Goal: Information Seeking & Learning: Learn about a topic

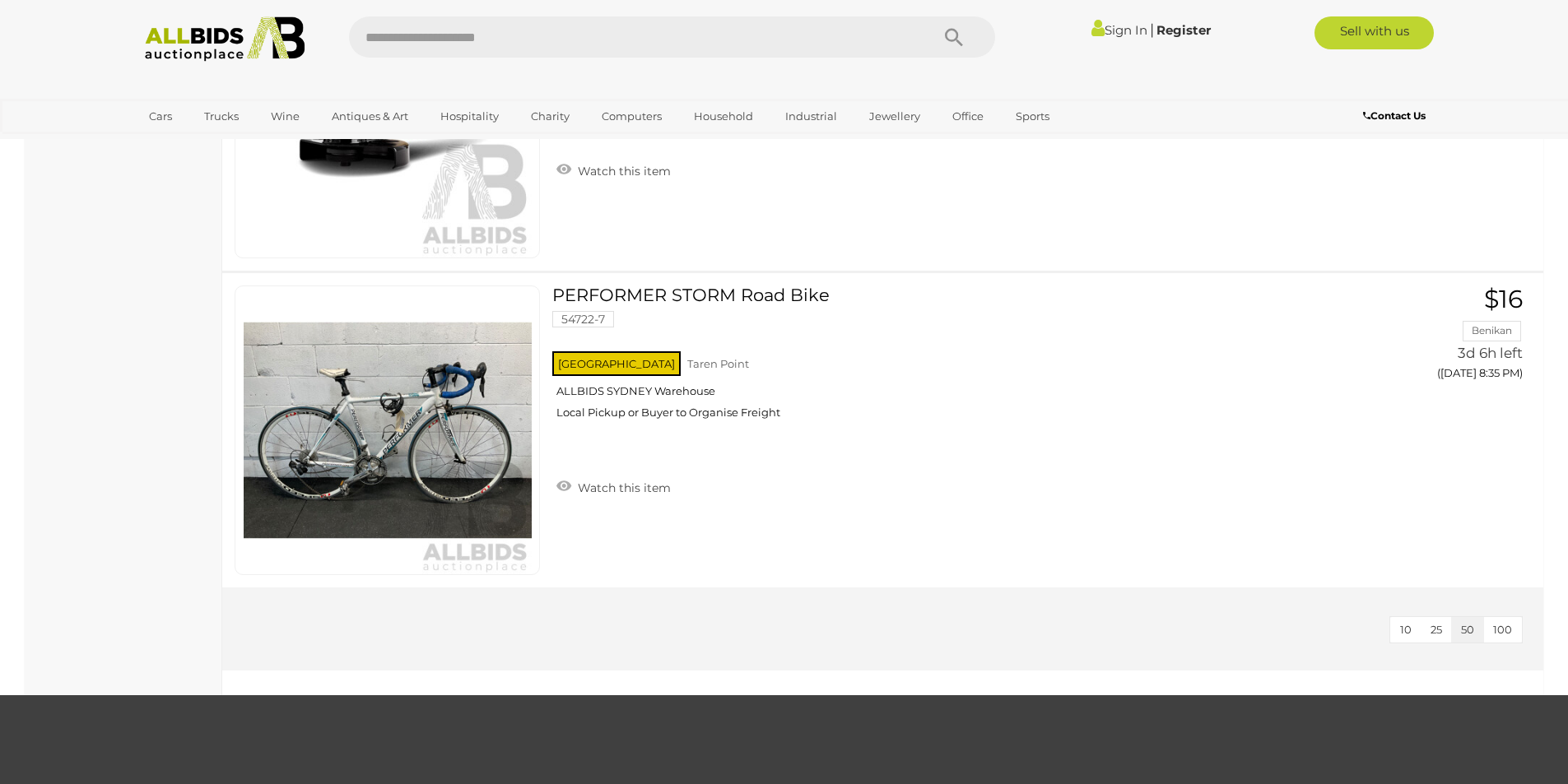
scroll to position [6745, 0]
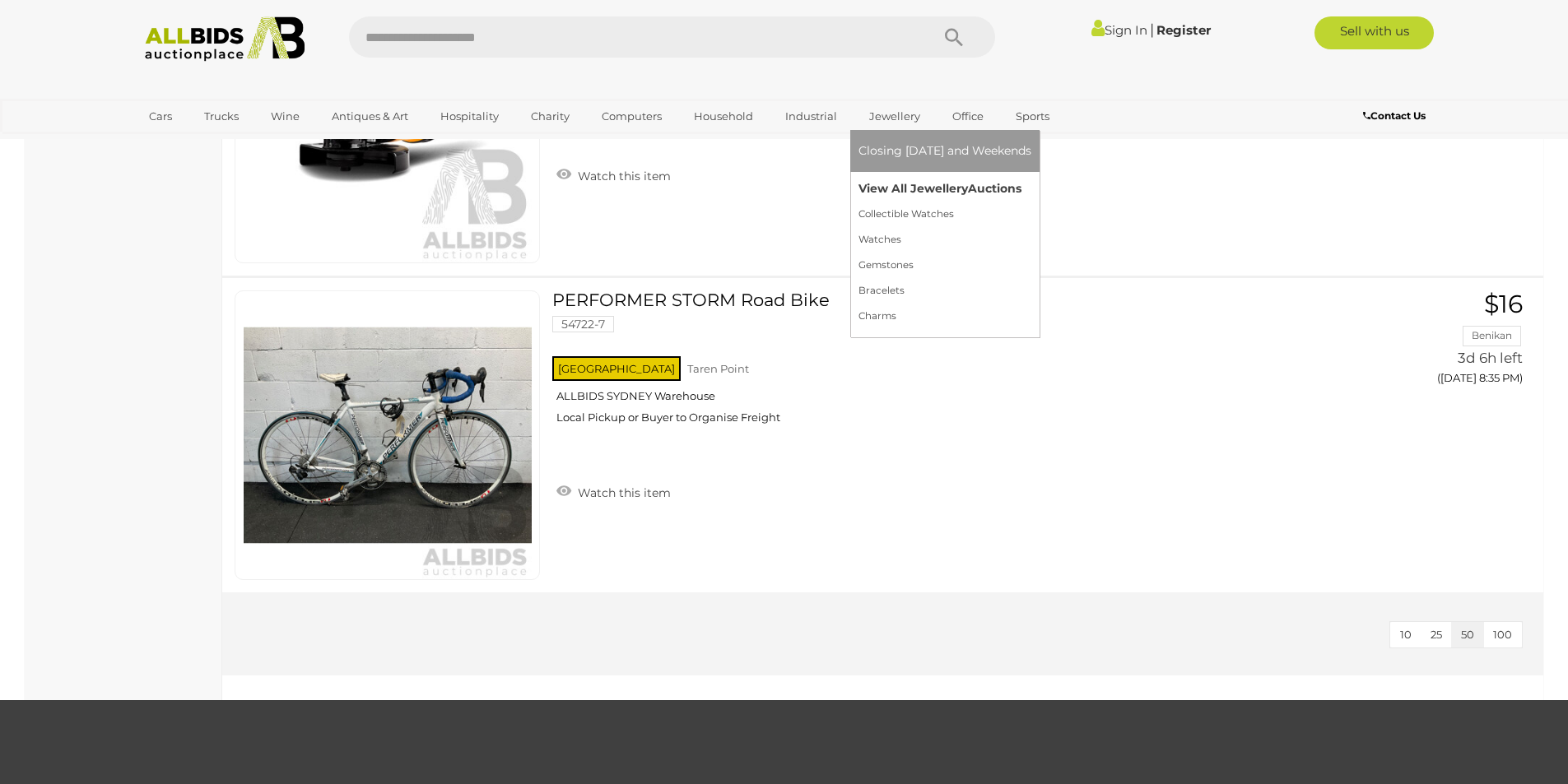
click at [888, 190] on link "View All Jewellery Auctions" at bounding box center [944, 188] width 173 height 25
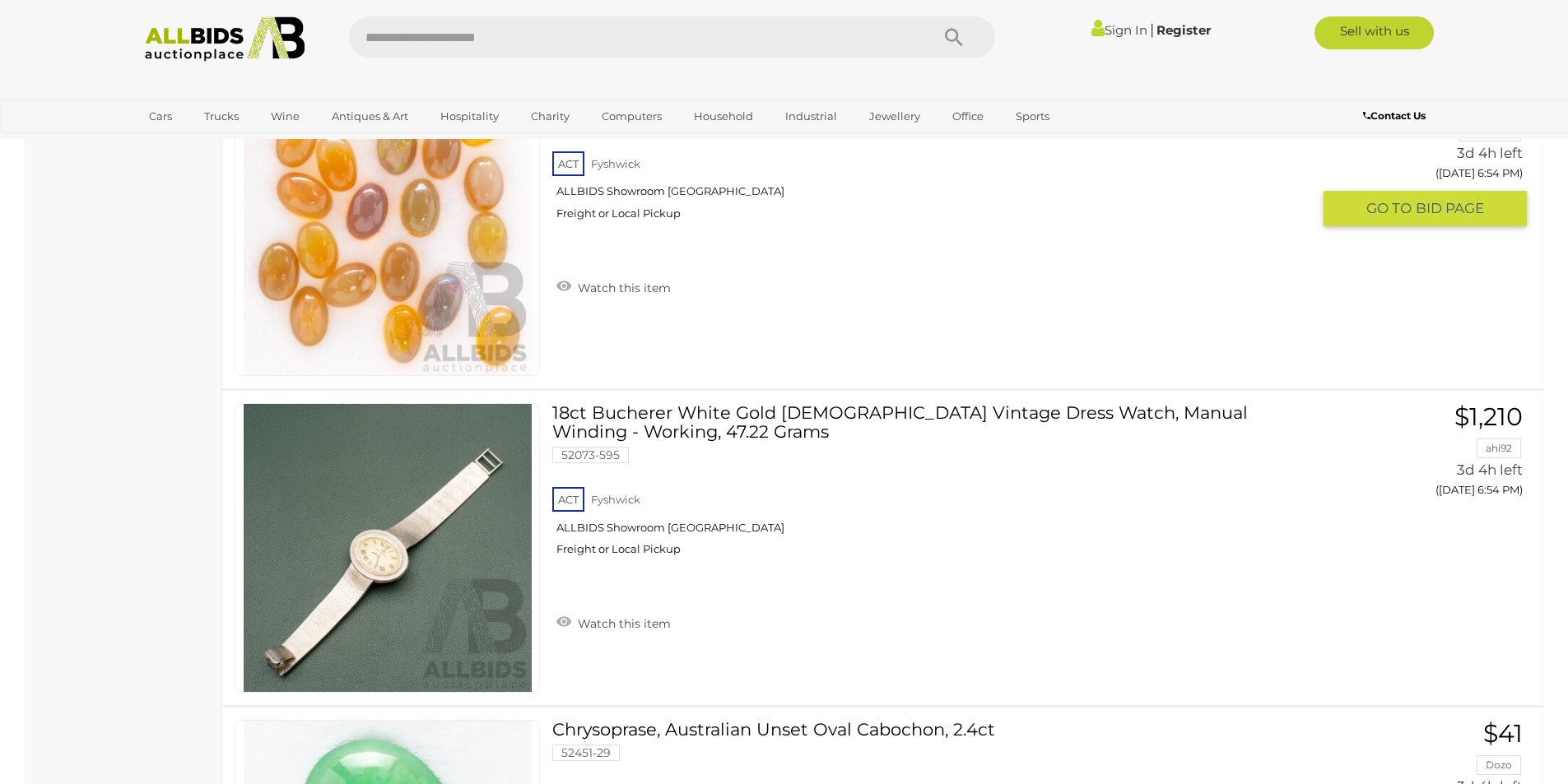
scroll to position [9953, 0]
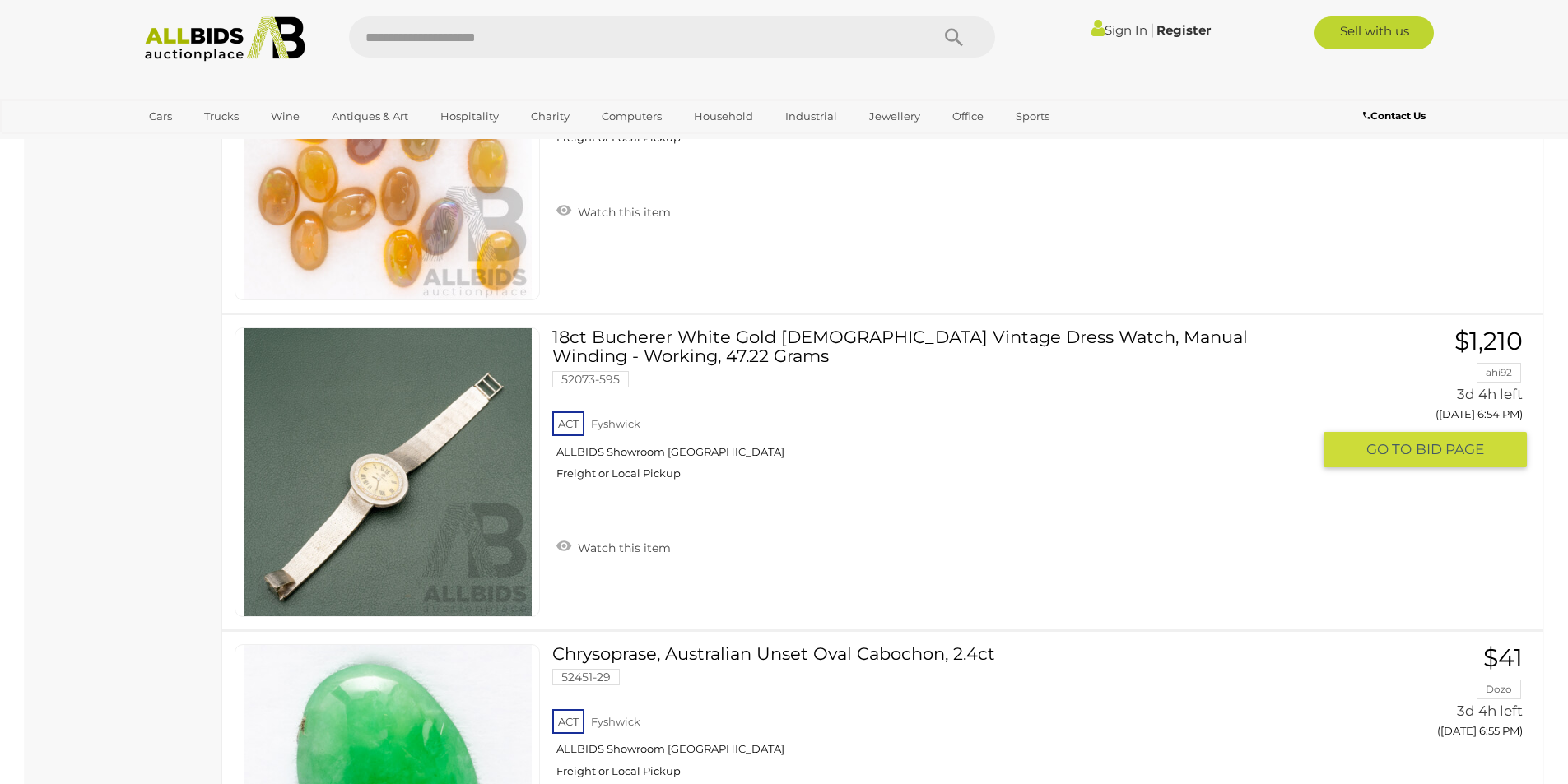
click at [368, 495] on img at bounding box center [387, 472] width 288 height 288
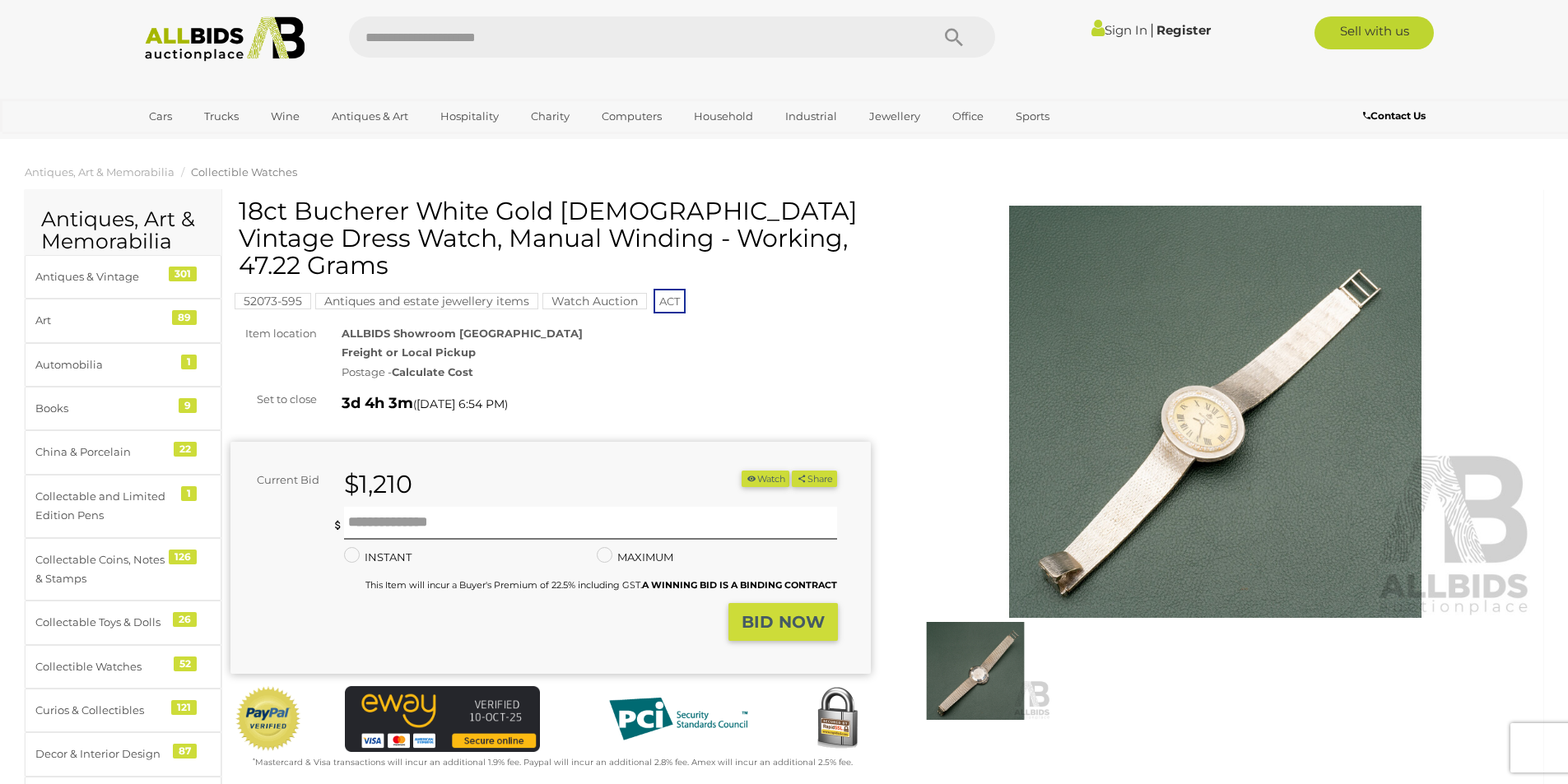
click at [1156, 525] on img at bounding box center [1215, 411] width 640 height 412
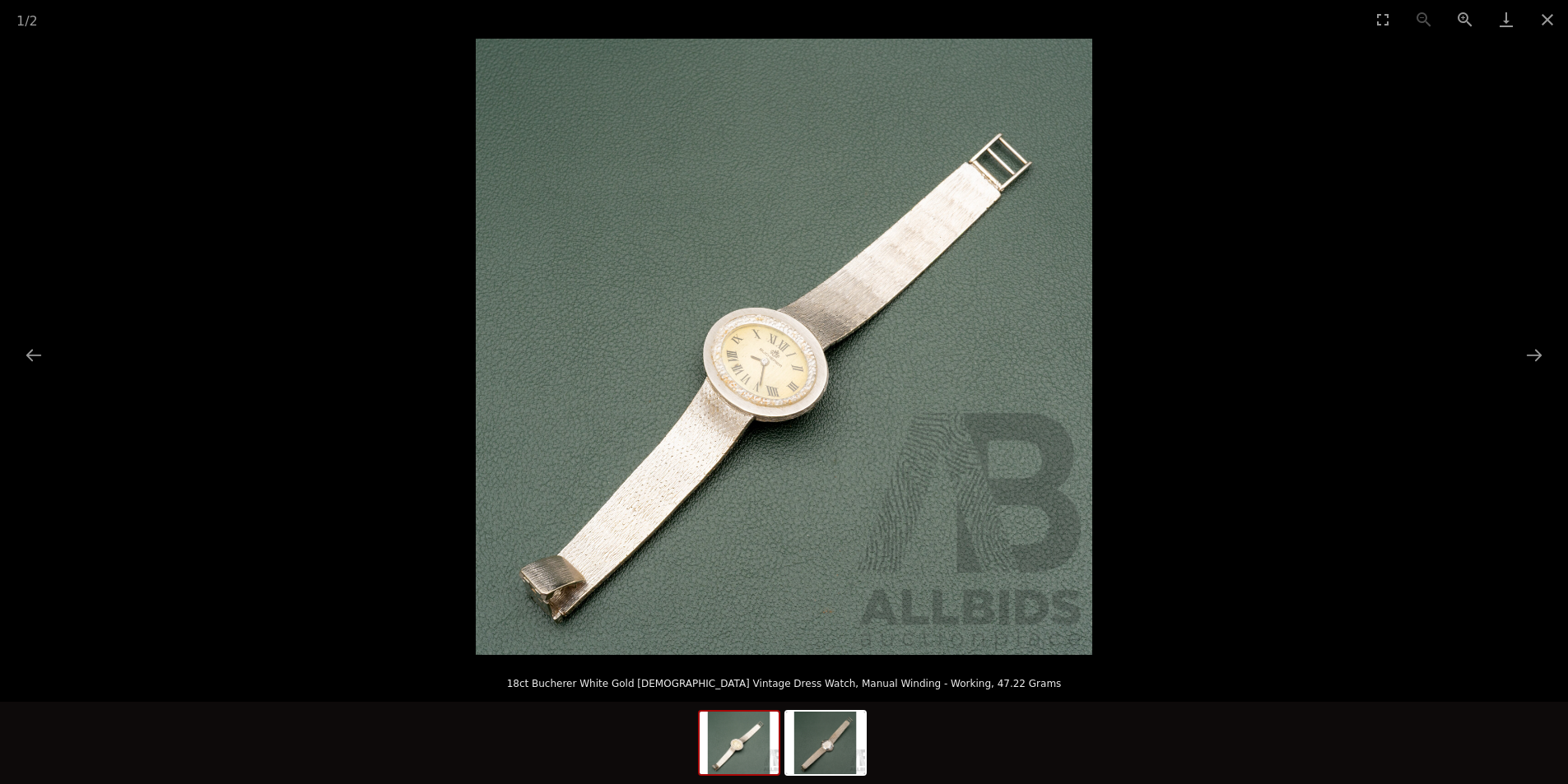
click at [762, 373] on img at bounding box center [784, 347] width 617 height 616
click at [1535, 355] on button "Next slide" at bounding box center [1534, 354] width 35 height 32
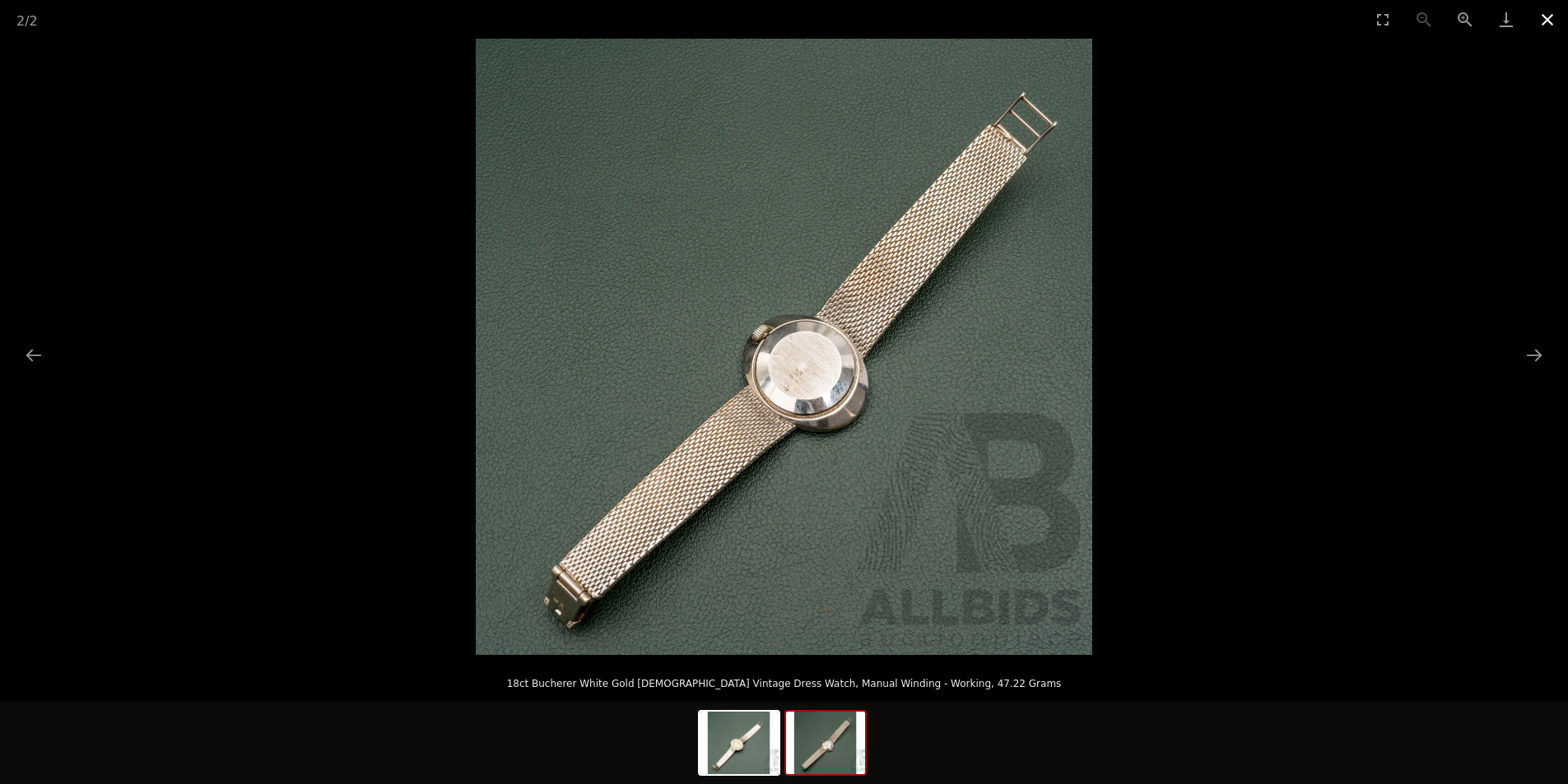
click at [1547, 20] on button "Close gallery" at bounding box center [1547, 19] width 42 height 39
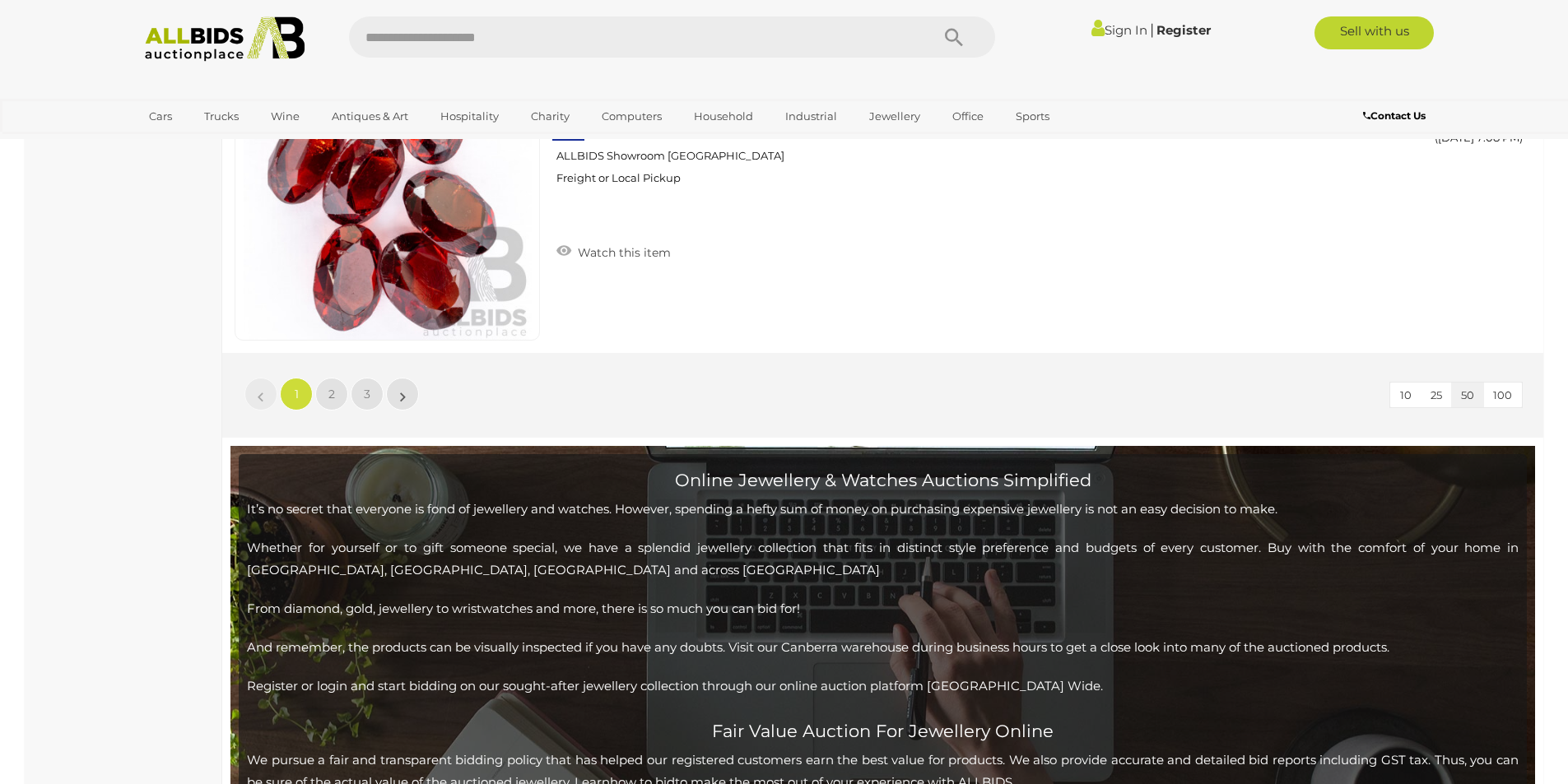
scroll to position [15938, 0]
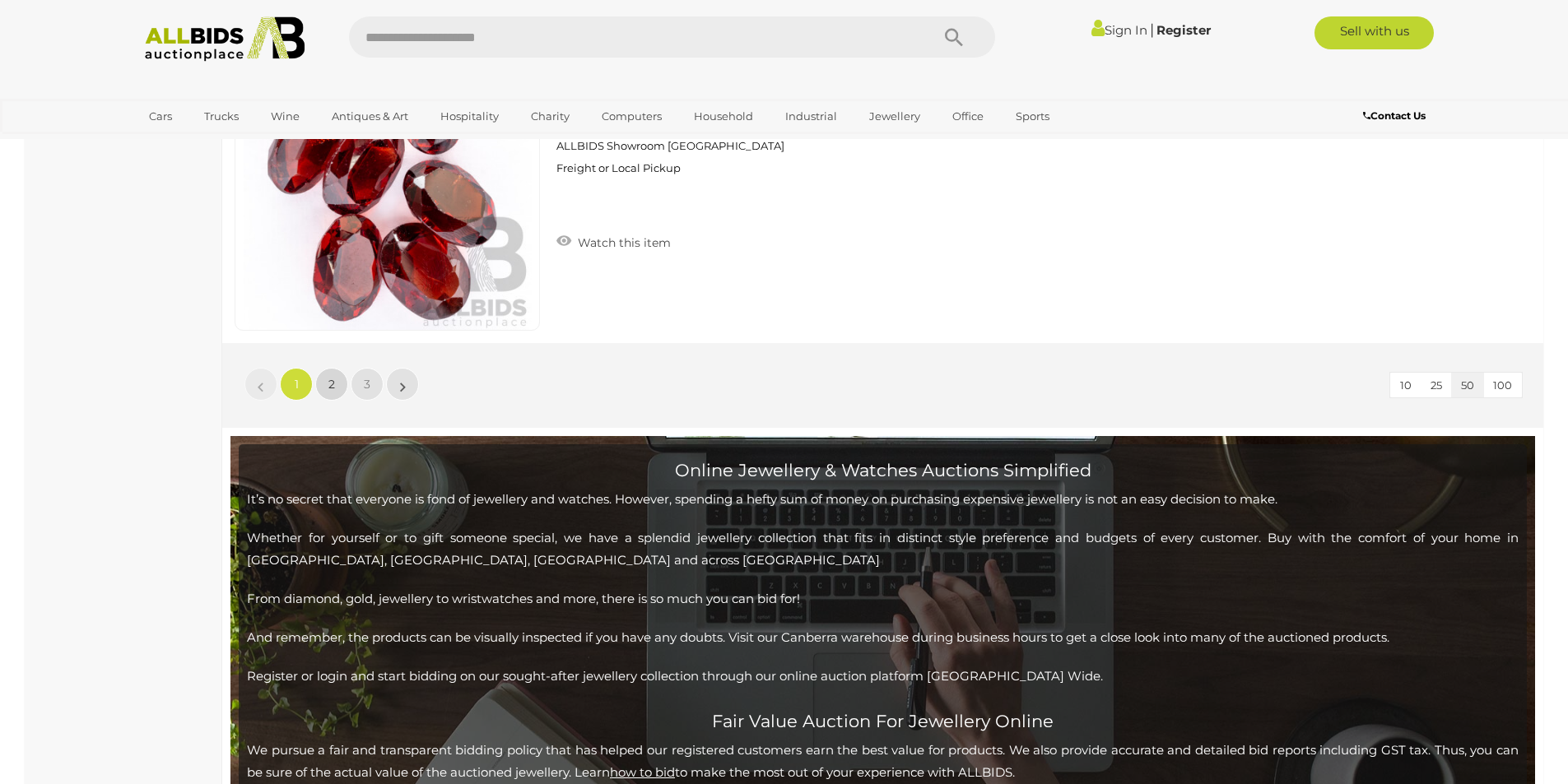
click at [335, 382] on link "2" at bounding box center [331, 384] width 33 height 33
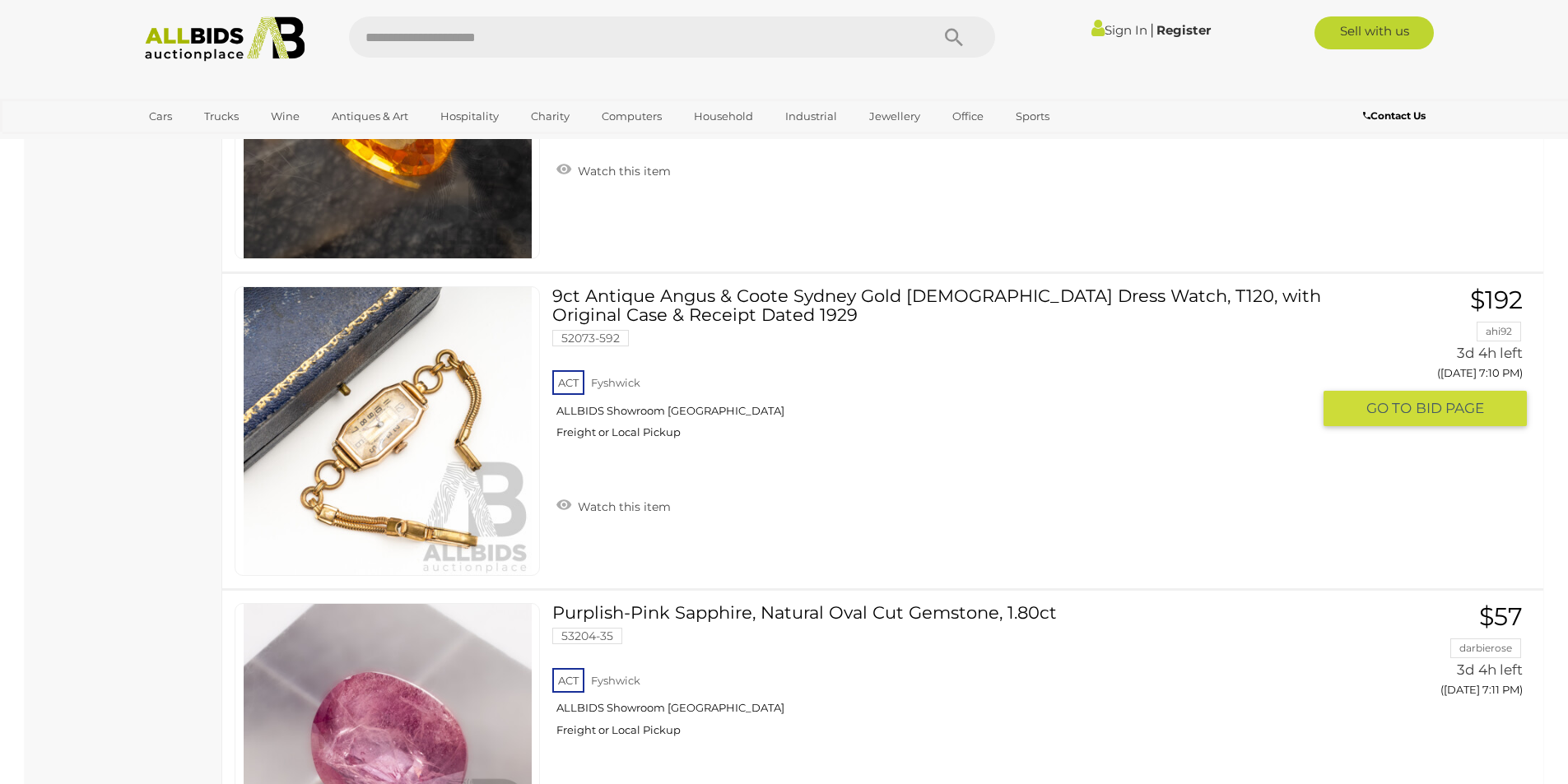
scroll to position [1189, 0]
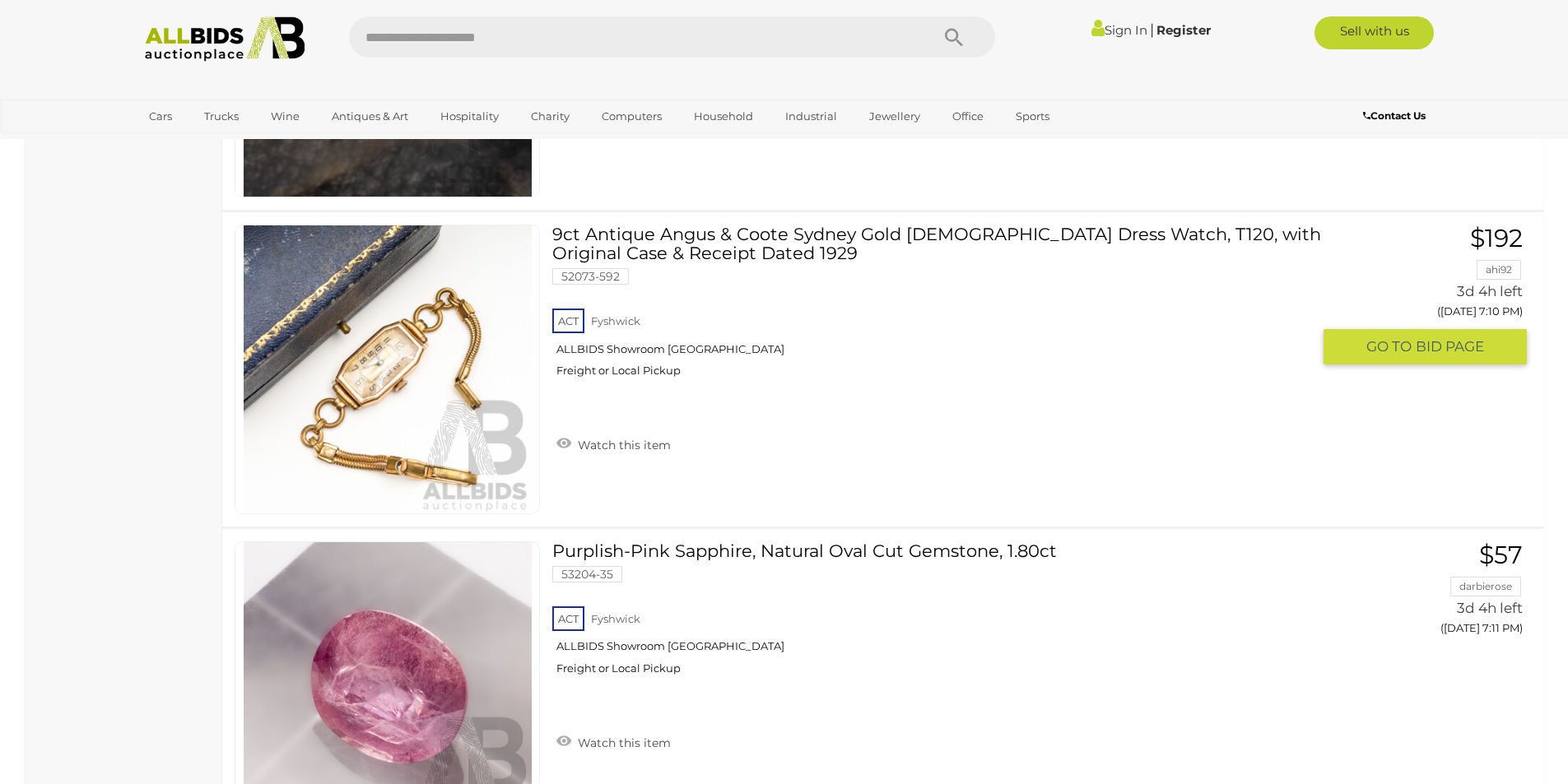
click at [430, 389] on img at bounding box center [387, 369] width 288 height 288
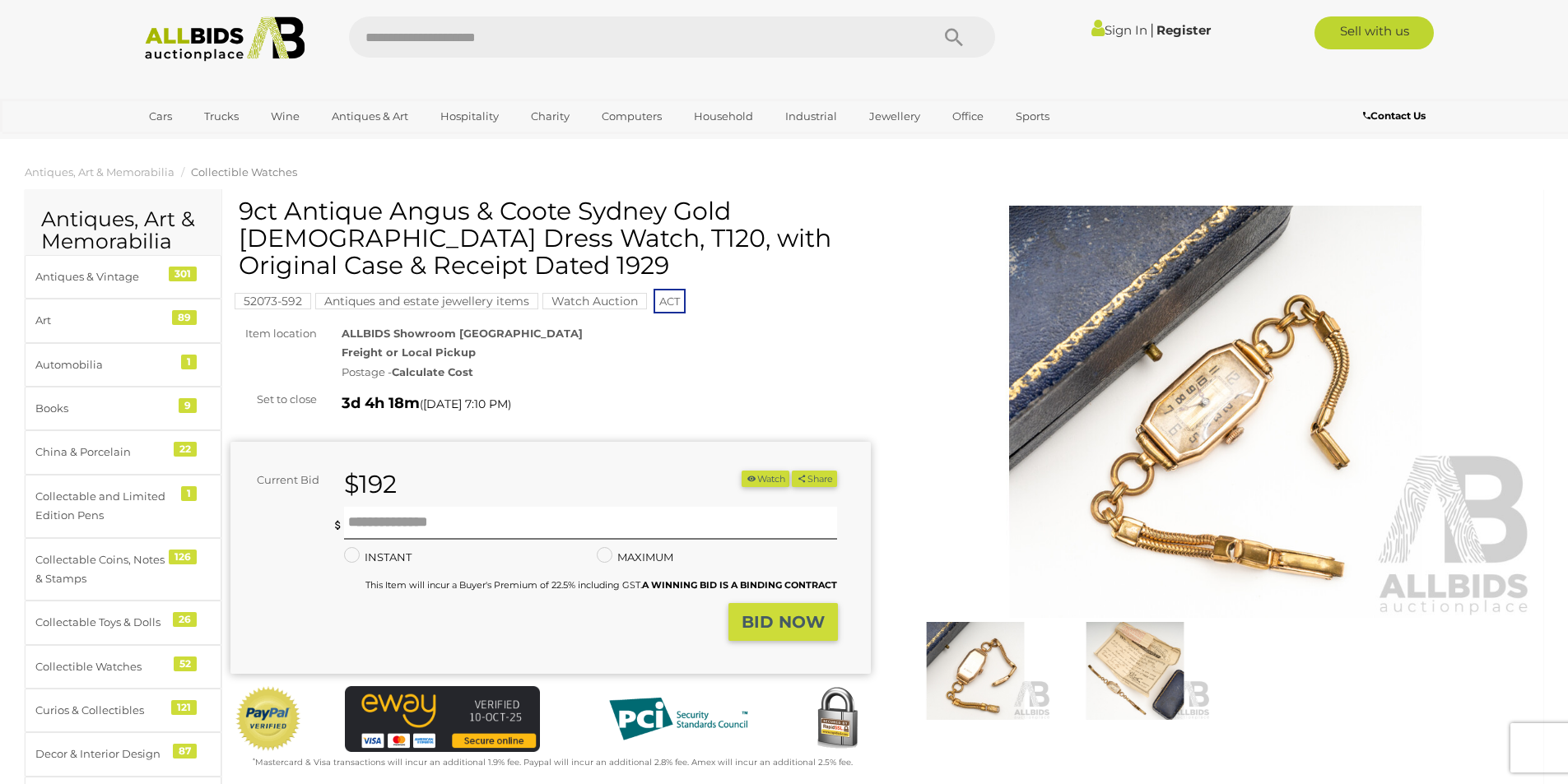
click at [1346, 485] on img at bounding box center [1215, 411] width 640 height 412
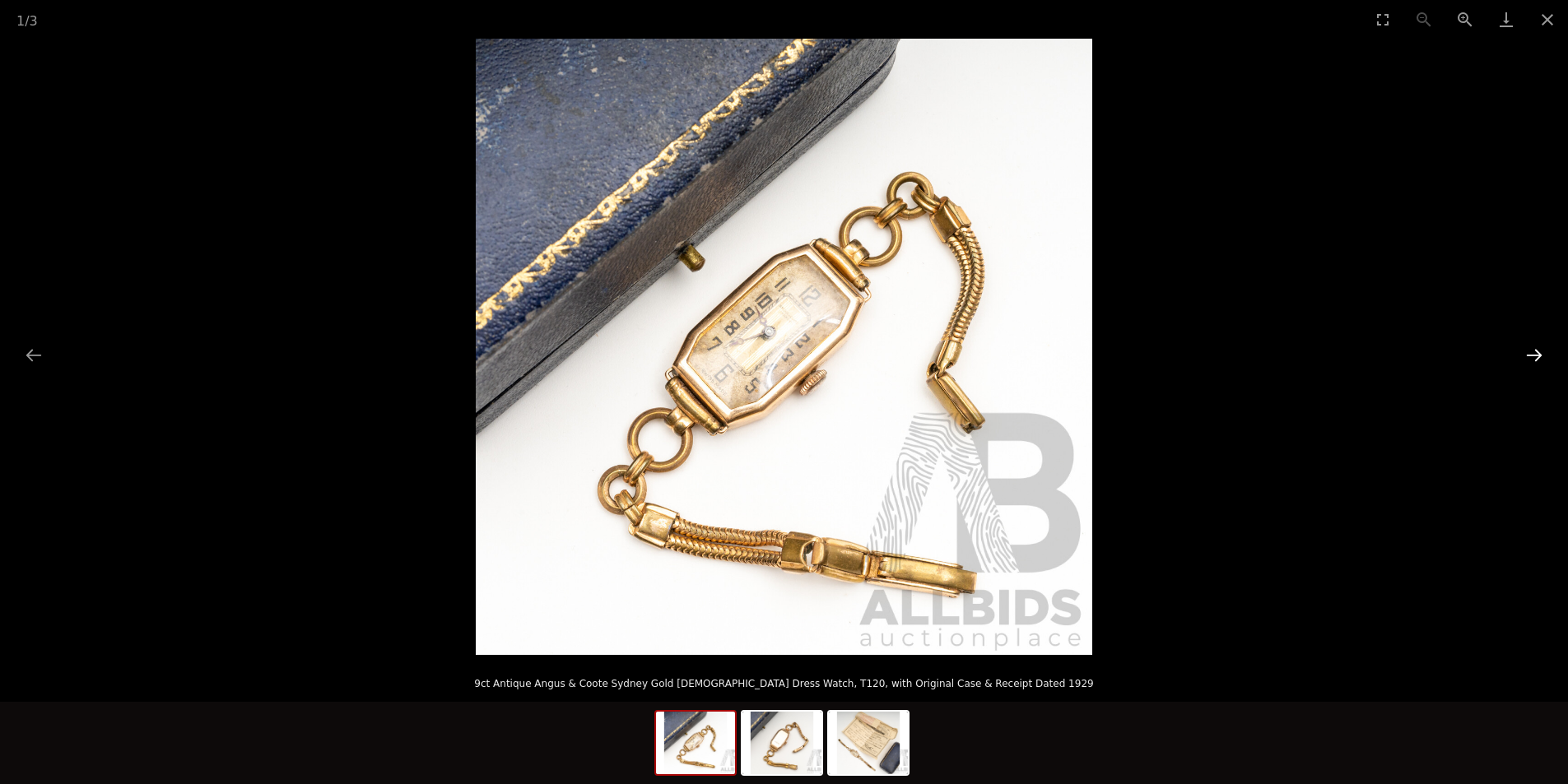
click at [1535, 354] on button "Next slide" at bounding box center [1534, 354] width 35 height 32
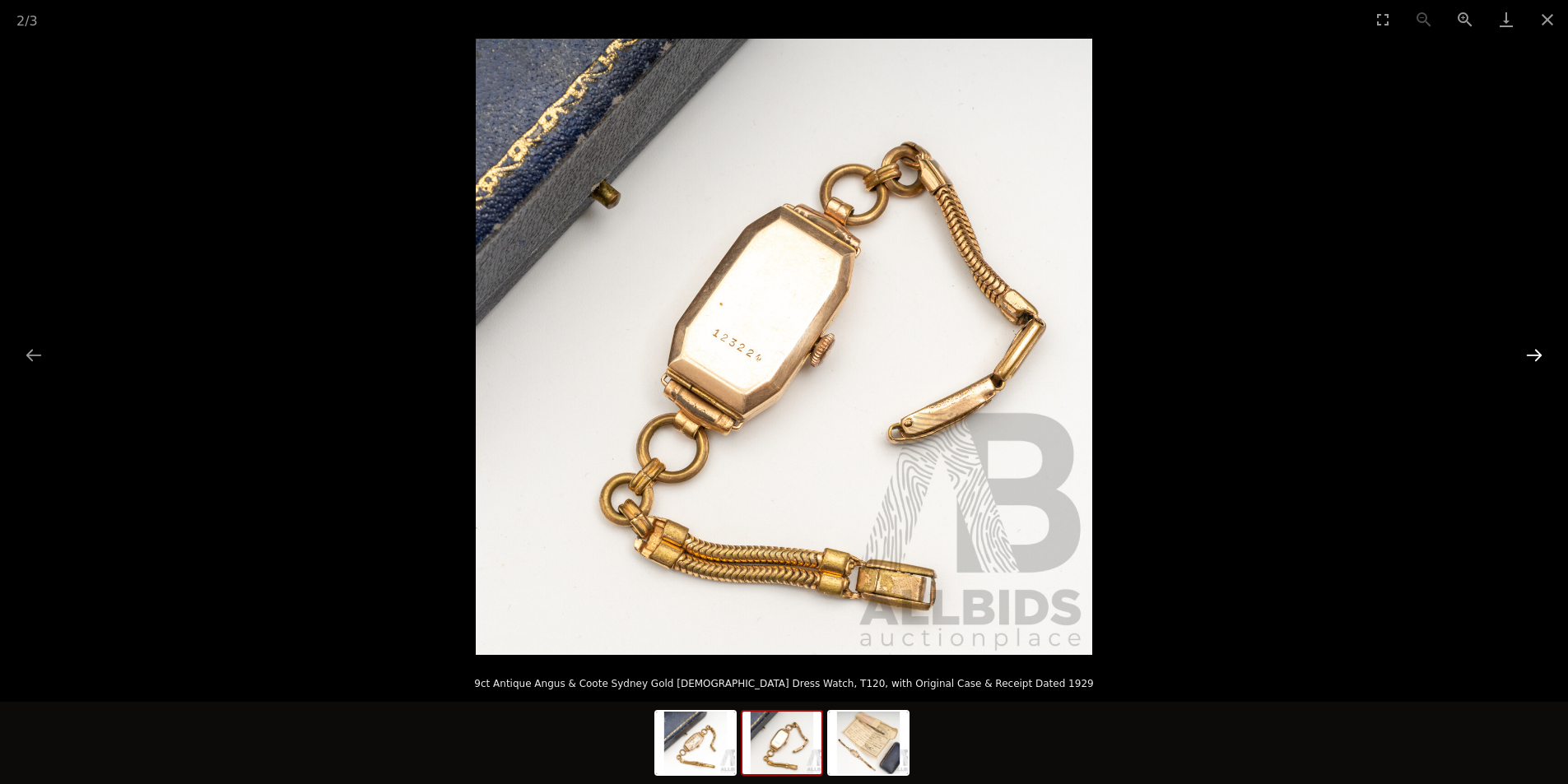
click at [1535, 354] on button "Next slide" at bounding box center [1534, 354] width 35 height 32
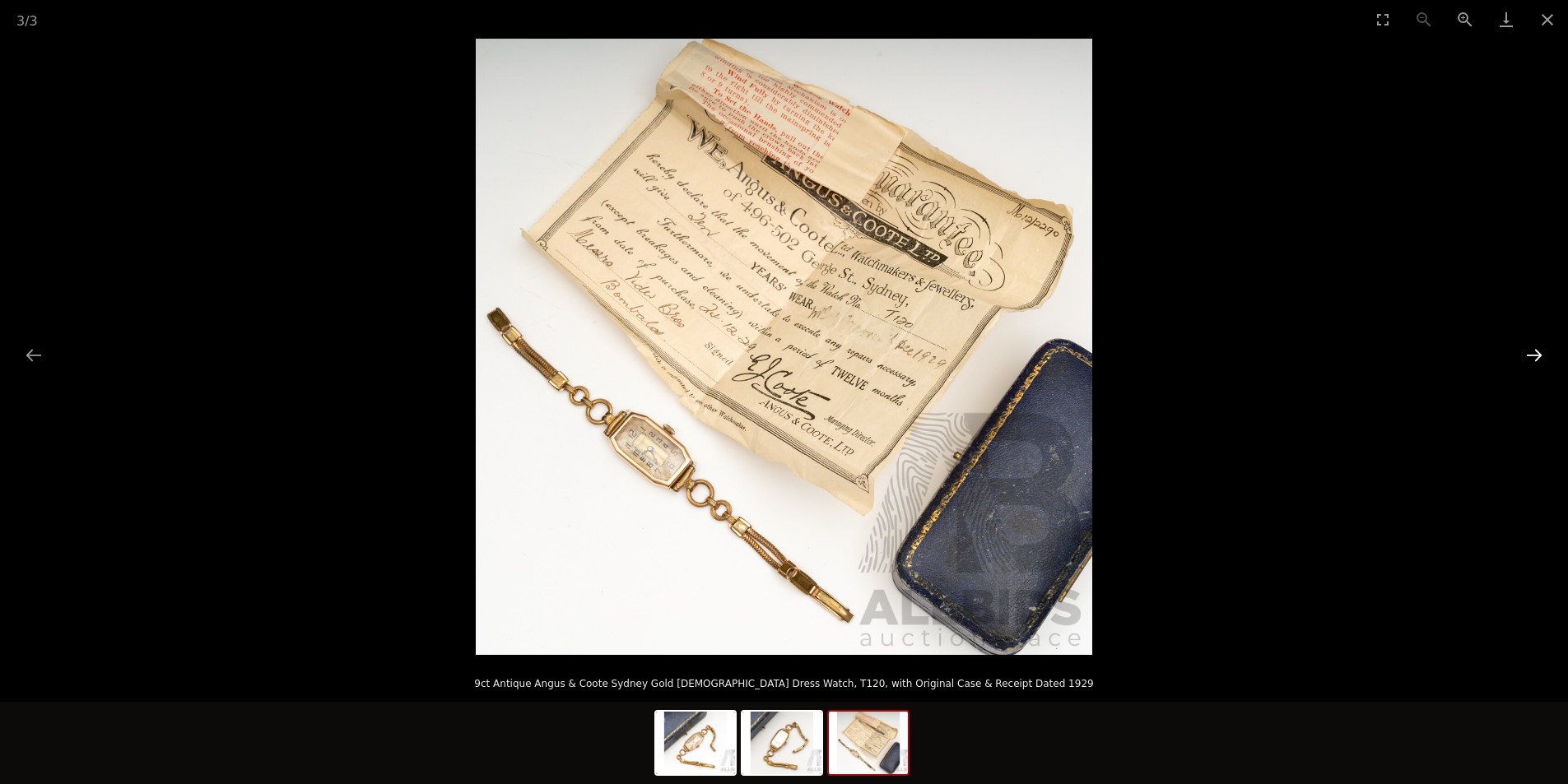
click at [1534, 352] on button "Next slide" at bounding box center [1534, 354] width 35 height 32
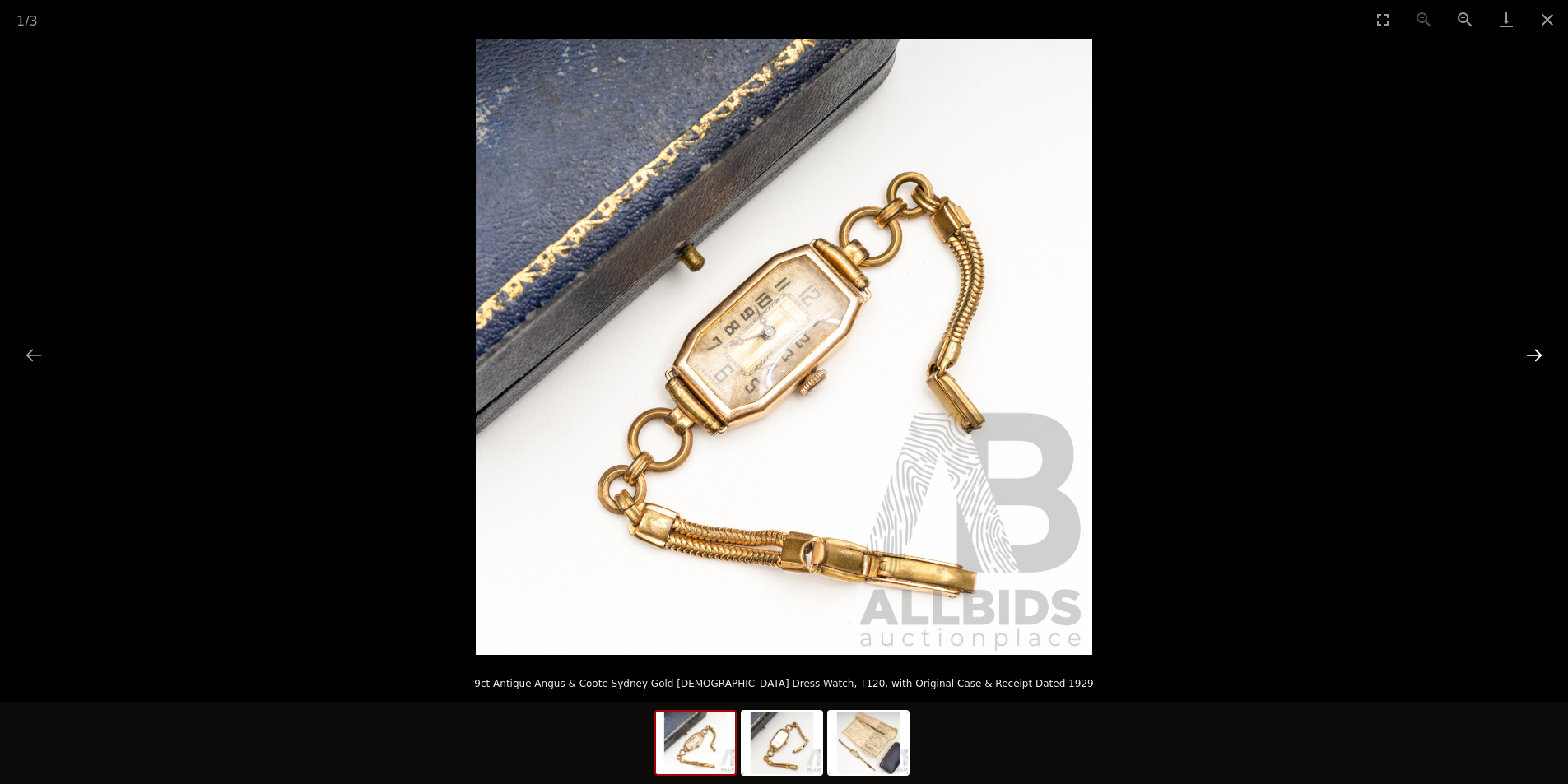
click at [1534, 352] on button "Next slide" at bounding box center [1534, 354] width 35 height 32
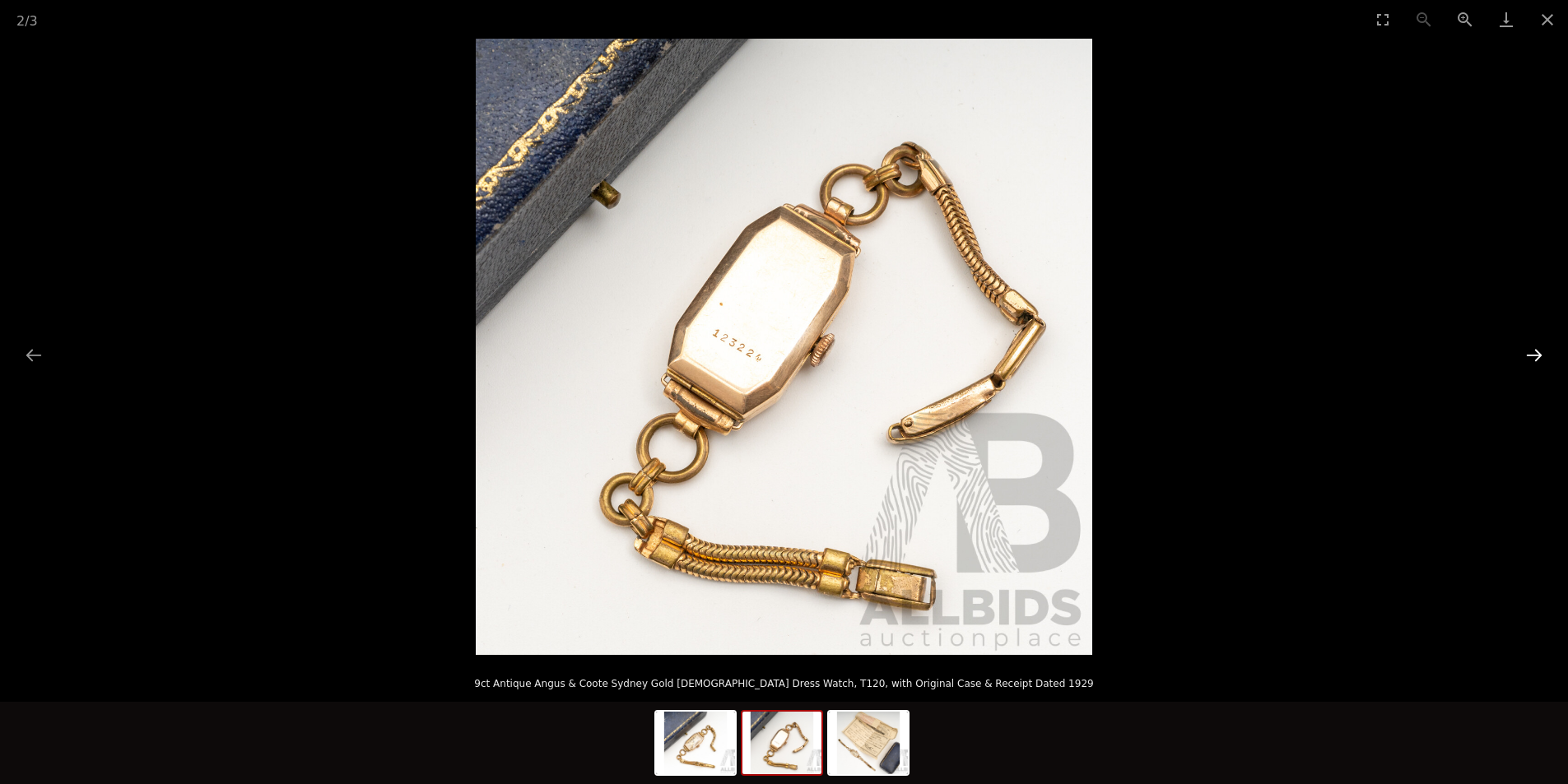
click at [1534, 352] on button "Next slide" at bounding box center [1534, 354] width 35 height 32
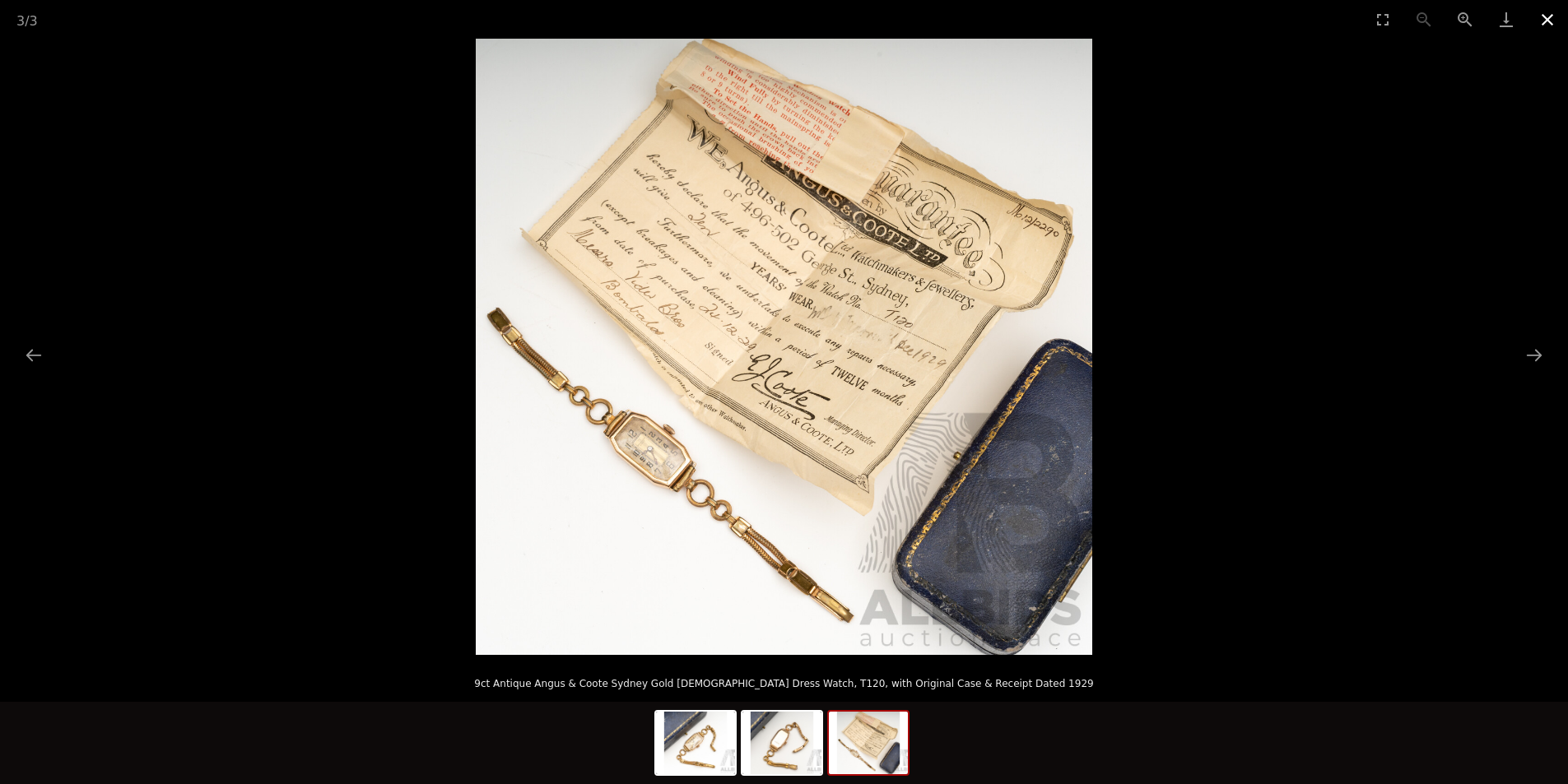
click at [1546, 28] on button "Close gallery" at bounding box center [1547, 19] width 42 height 39
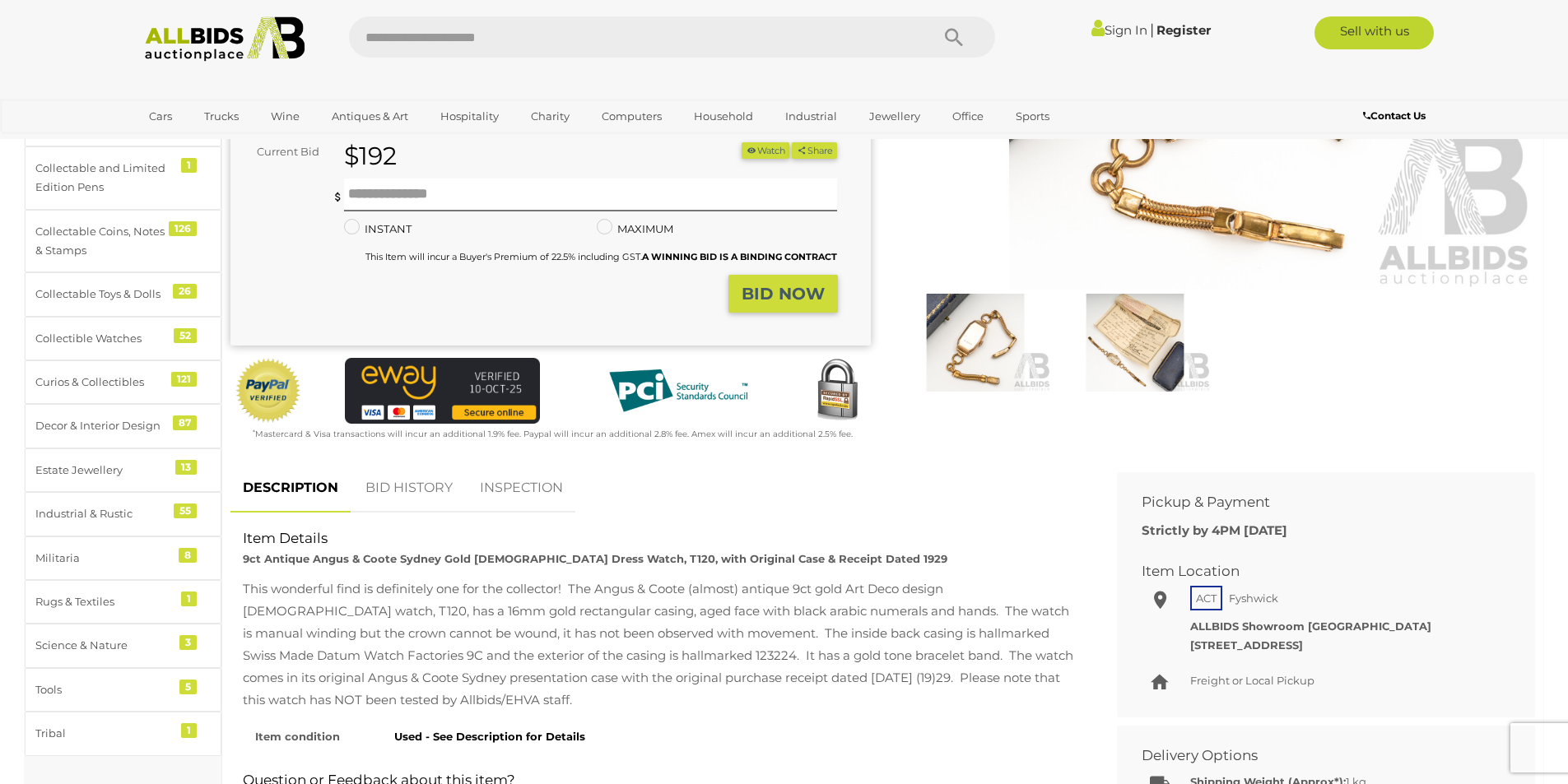
scroll to position [329, 0]
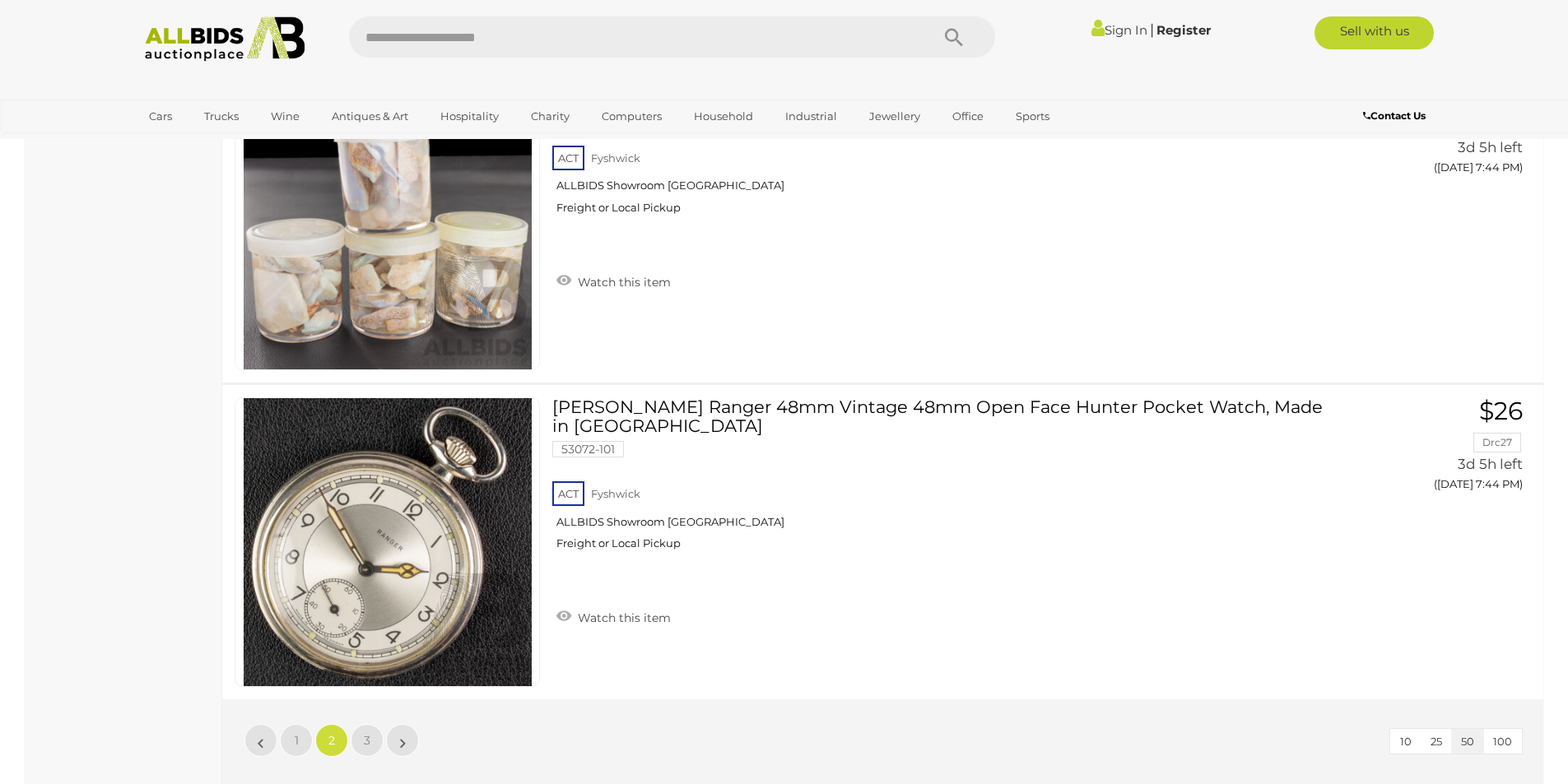
scroll to position [15626, 0]
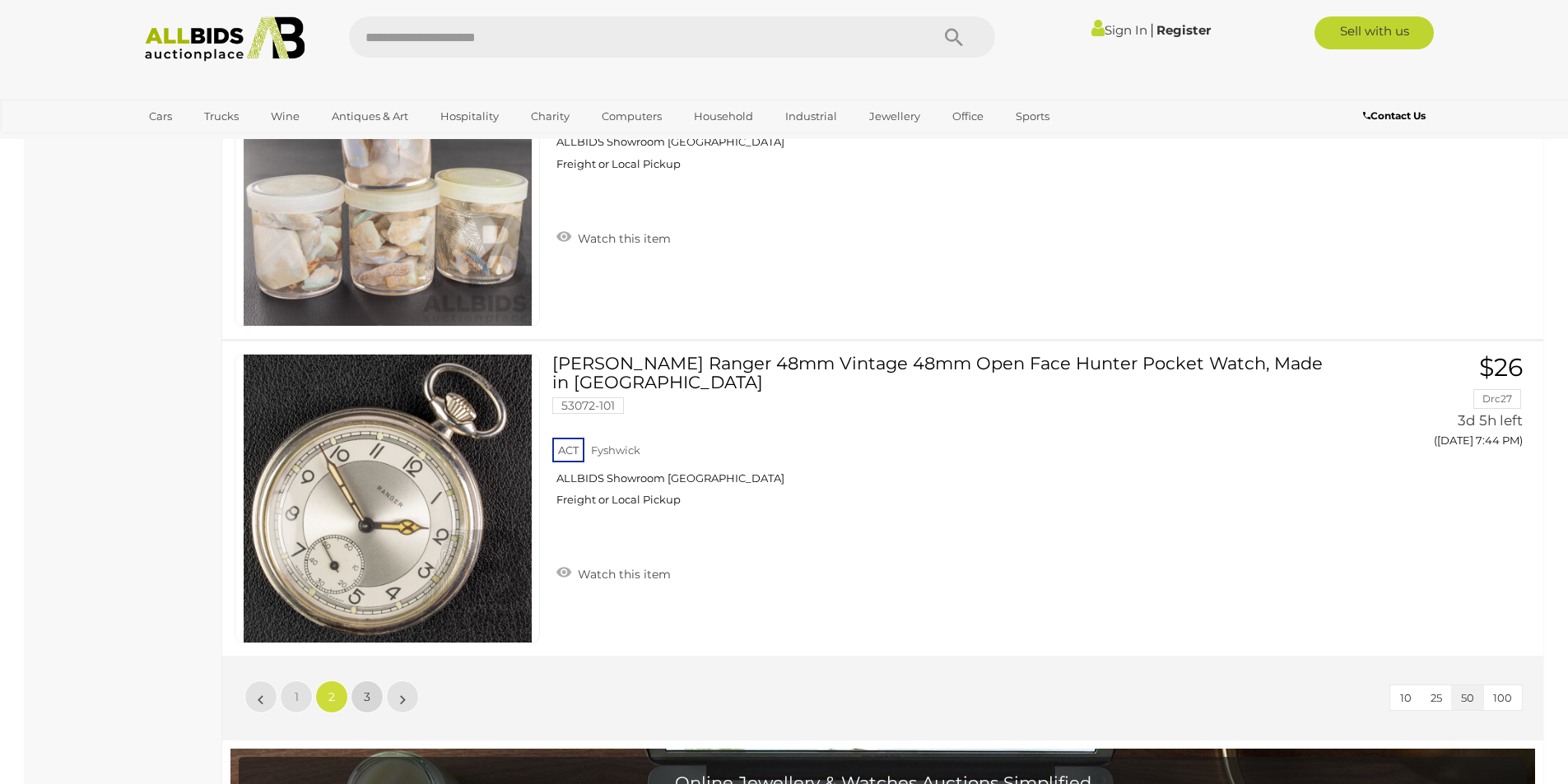
click at [363, 704] on link "3" at bounding box center [367, 697] width 33 height 33
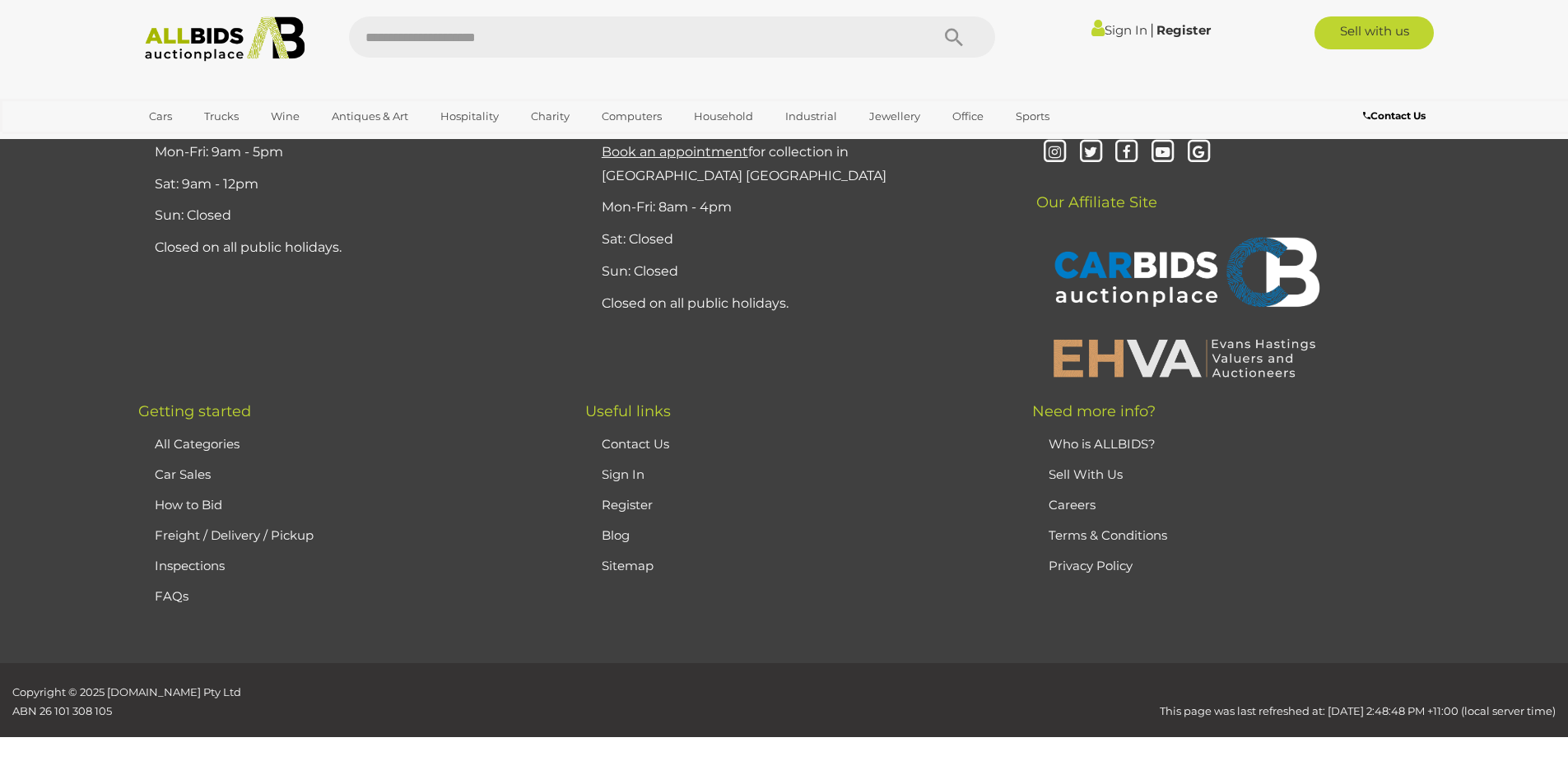
scroll to position [284, 0]
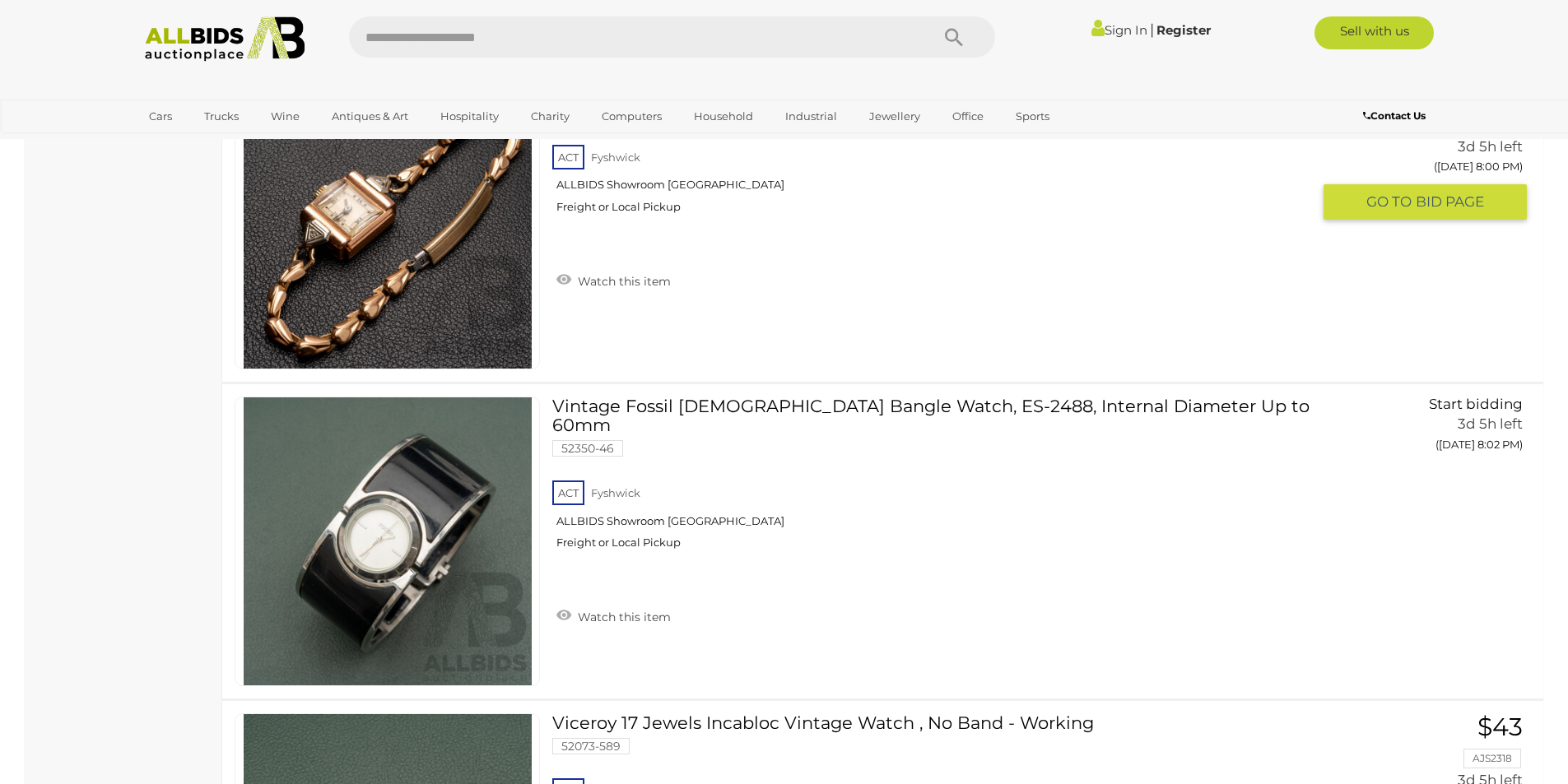
scroll to position [2916, 0]
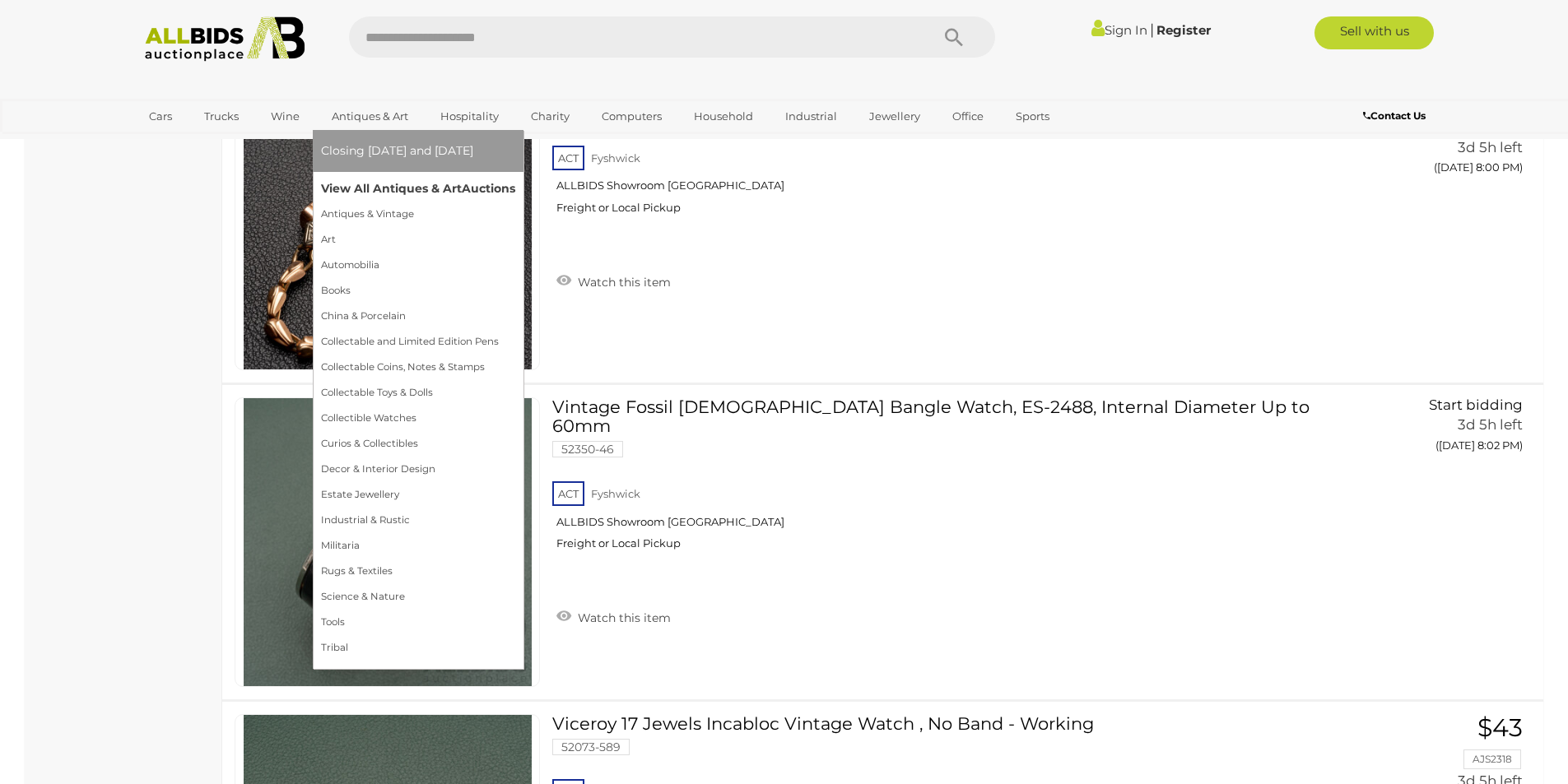
click at [377, 188] on link "View All Antiques & Art Auctions" at bounding box center [418, 188] width 195 height 25
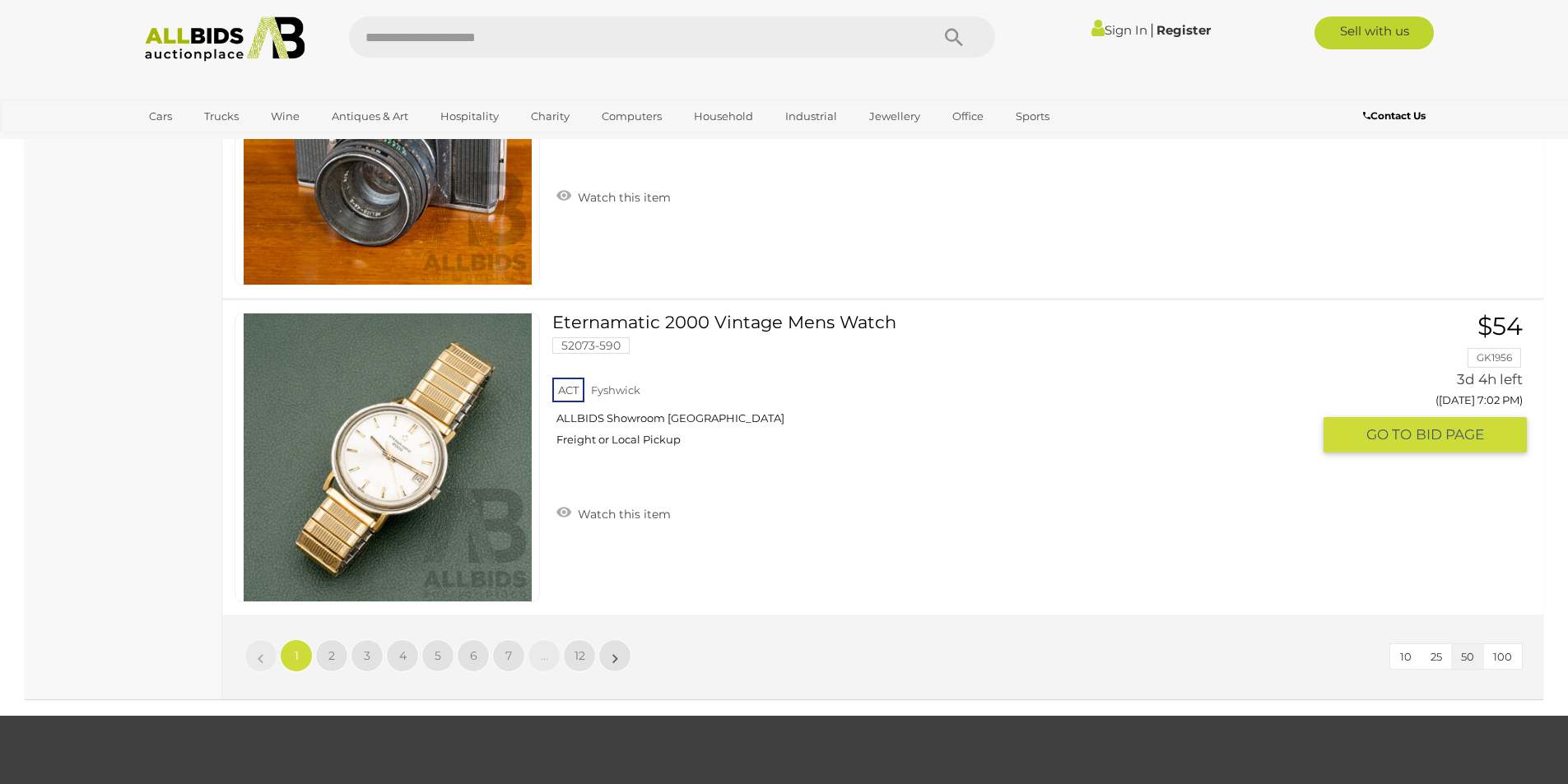
scroll to position [15709, 0]
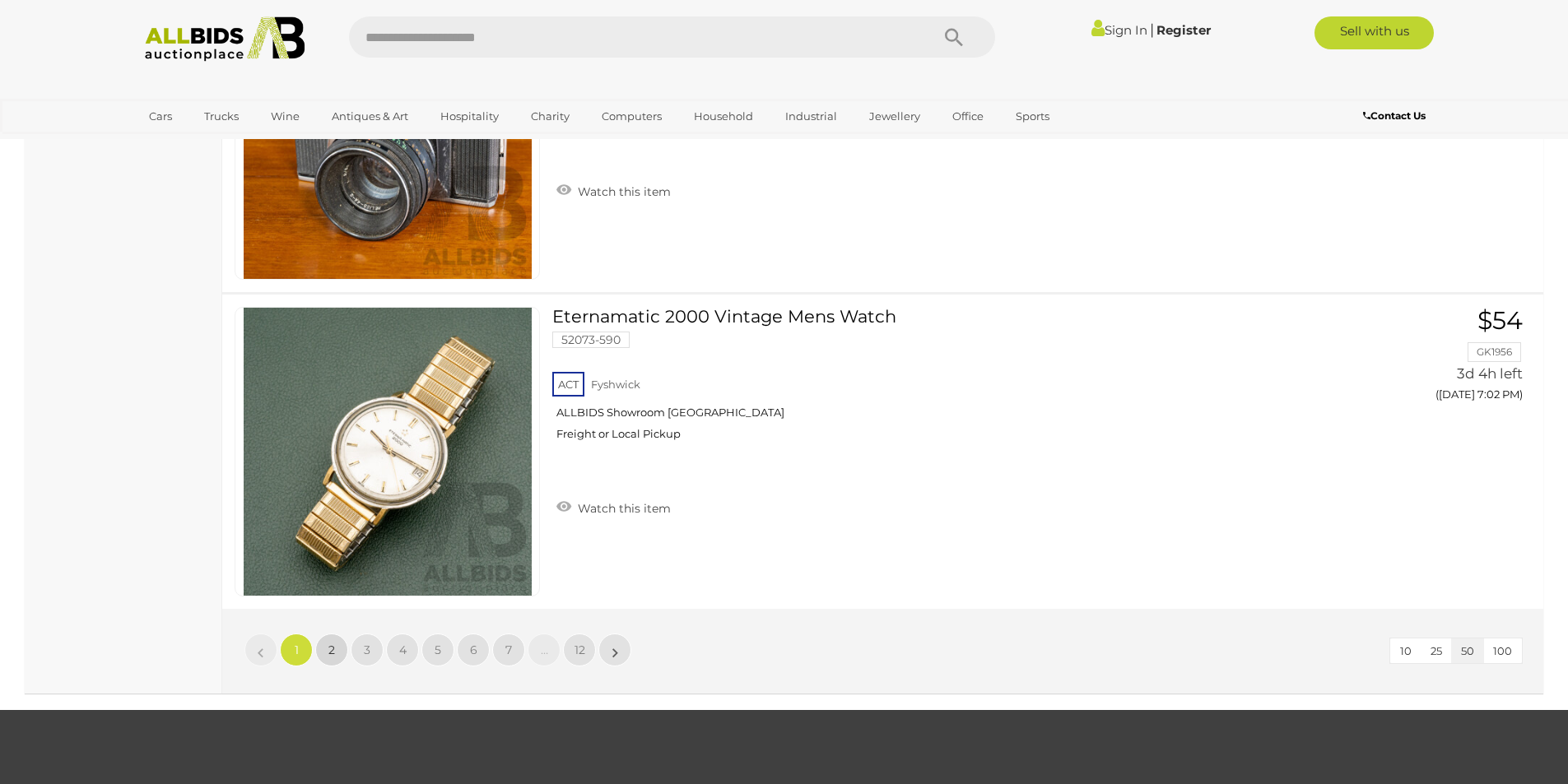
click at [331, 650] on span "2" at bounding box center [332, 649] width 7 height 15
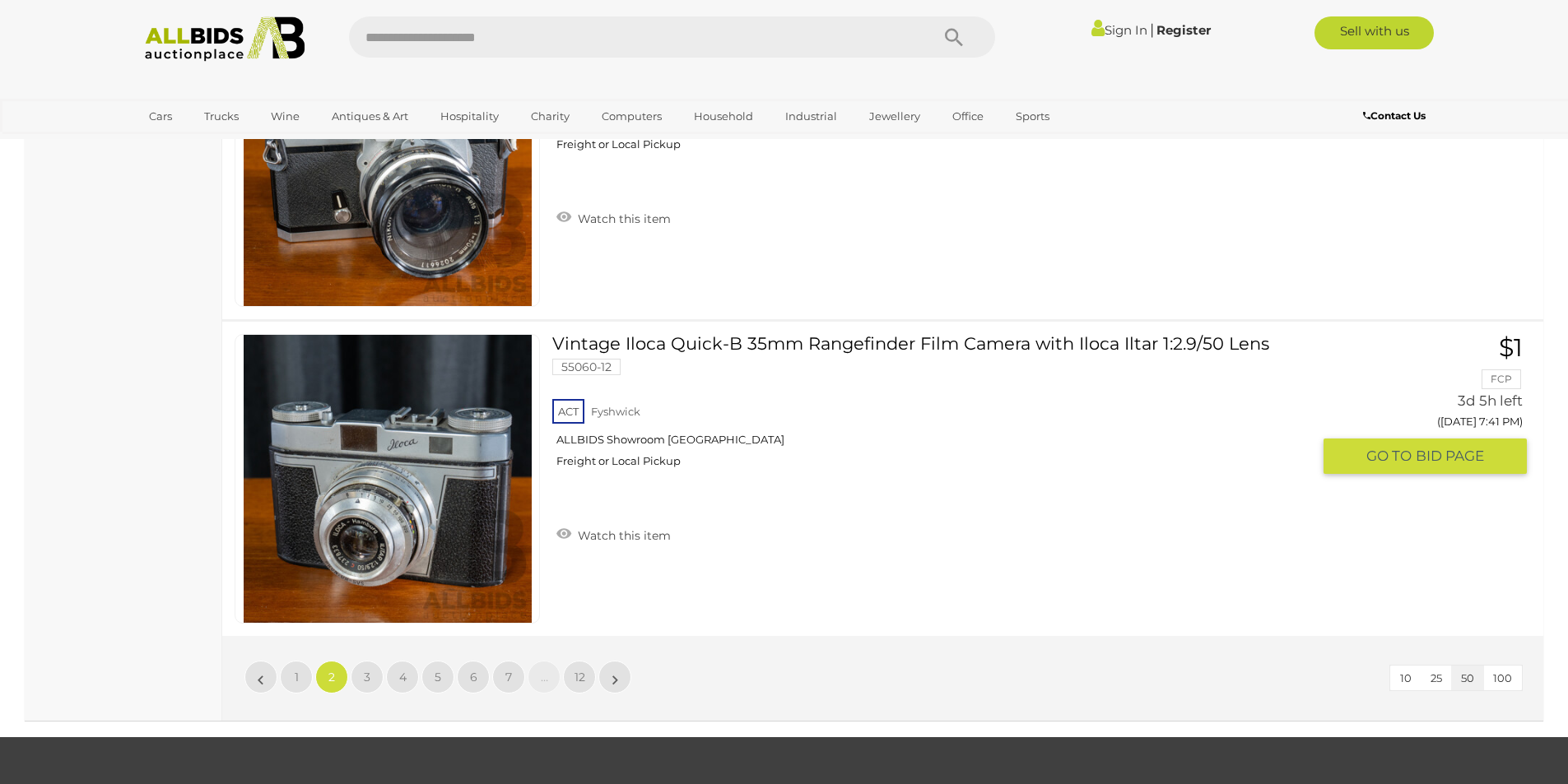
scroll to position [15930, 0]
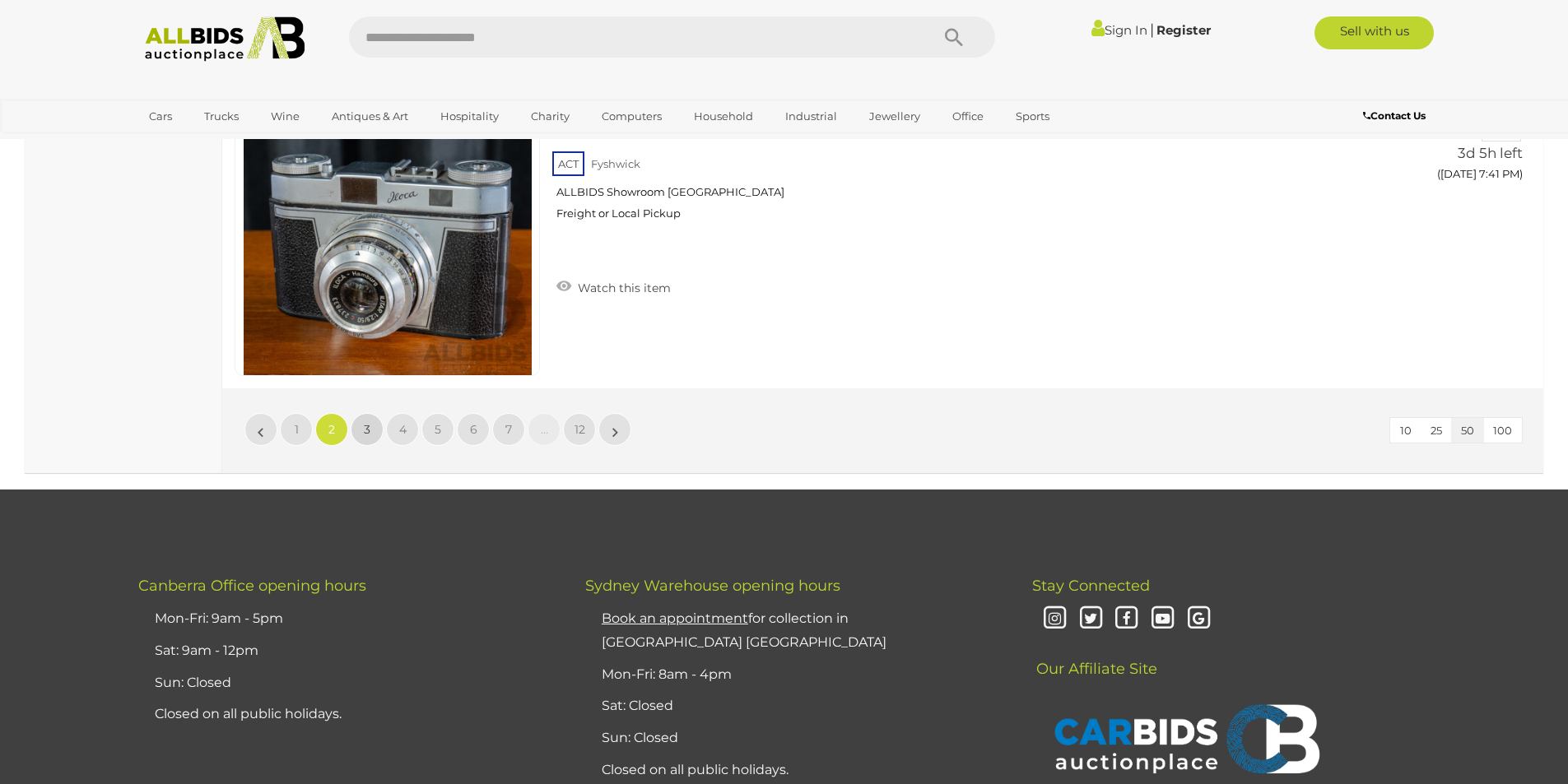
click at [371, 435] on link "3" at bounding box center [367, 430] width 33 height 33
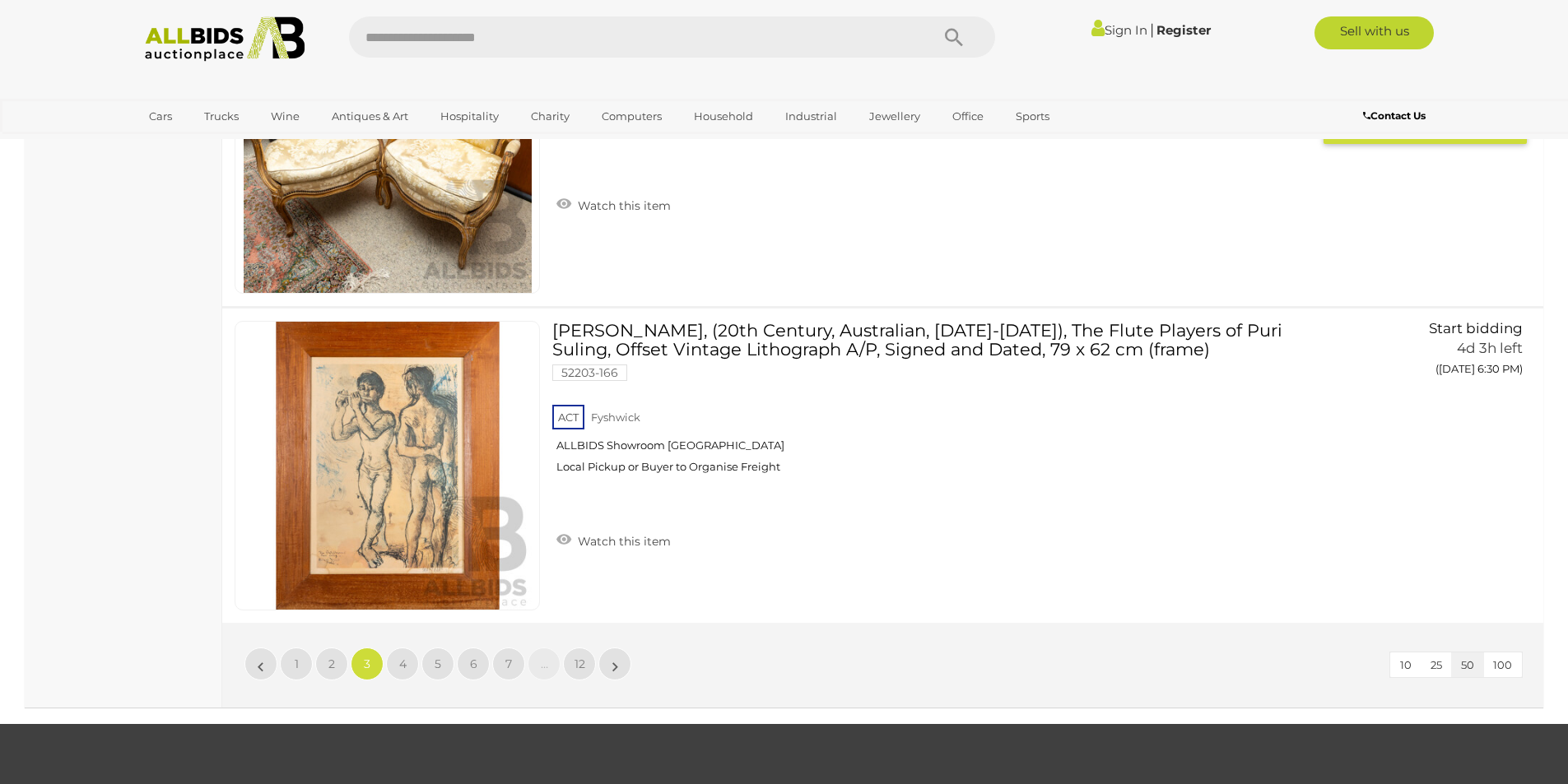
scroll to position [15702, 0]
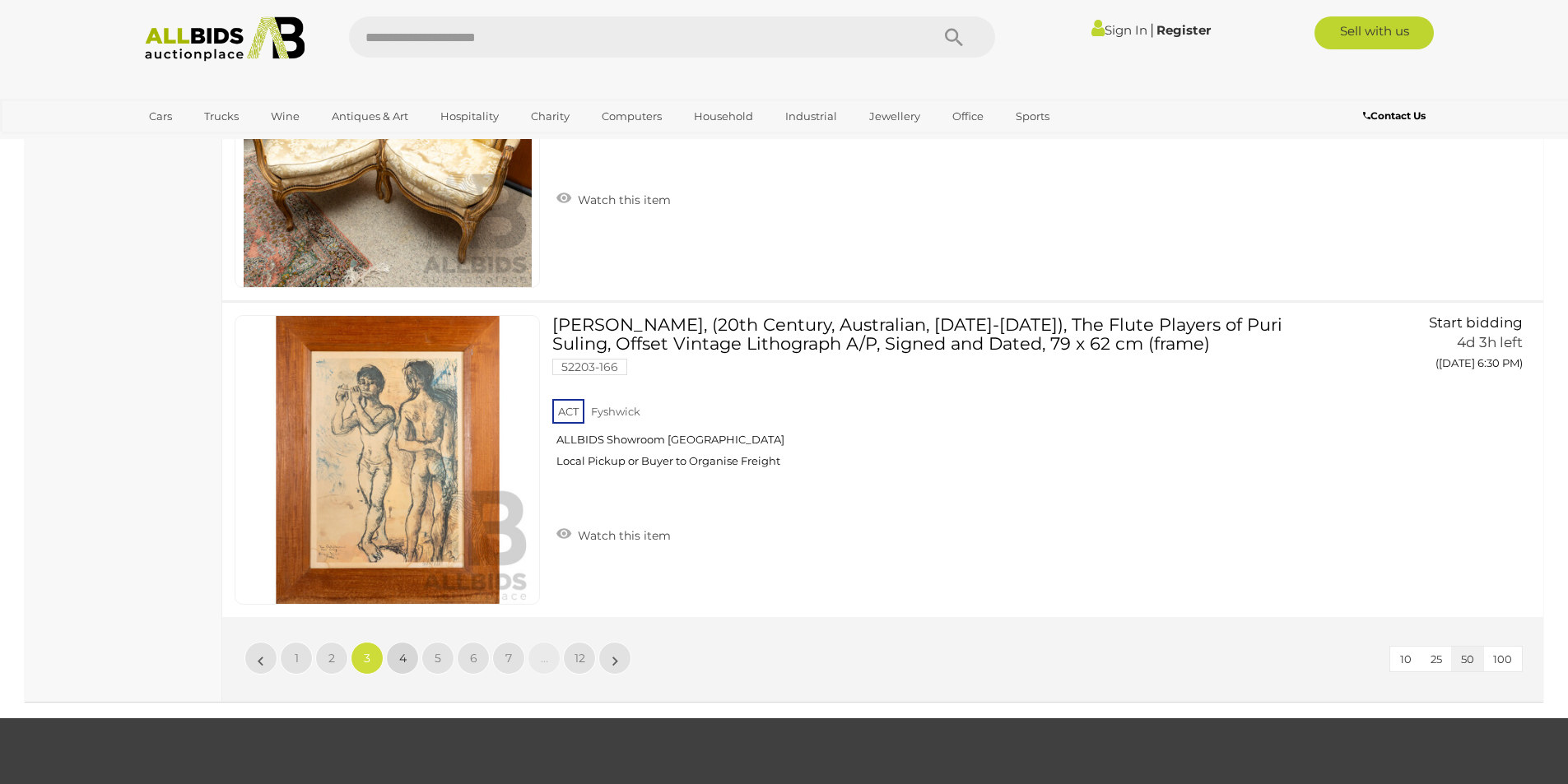
click at [386, 658] on link "4" at bounding box center [402, 658] width 33 height 33
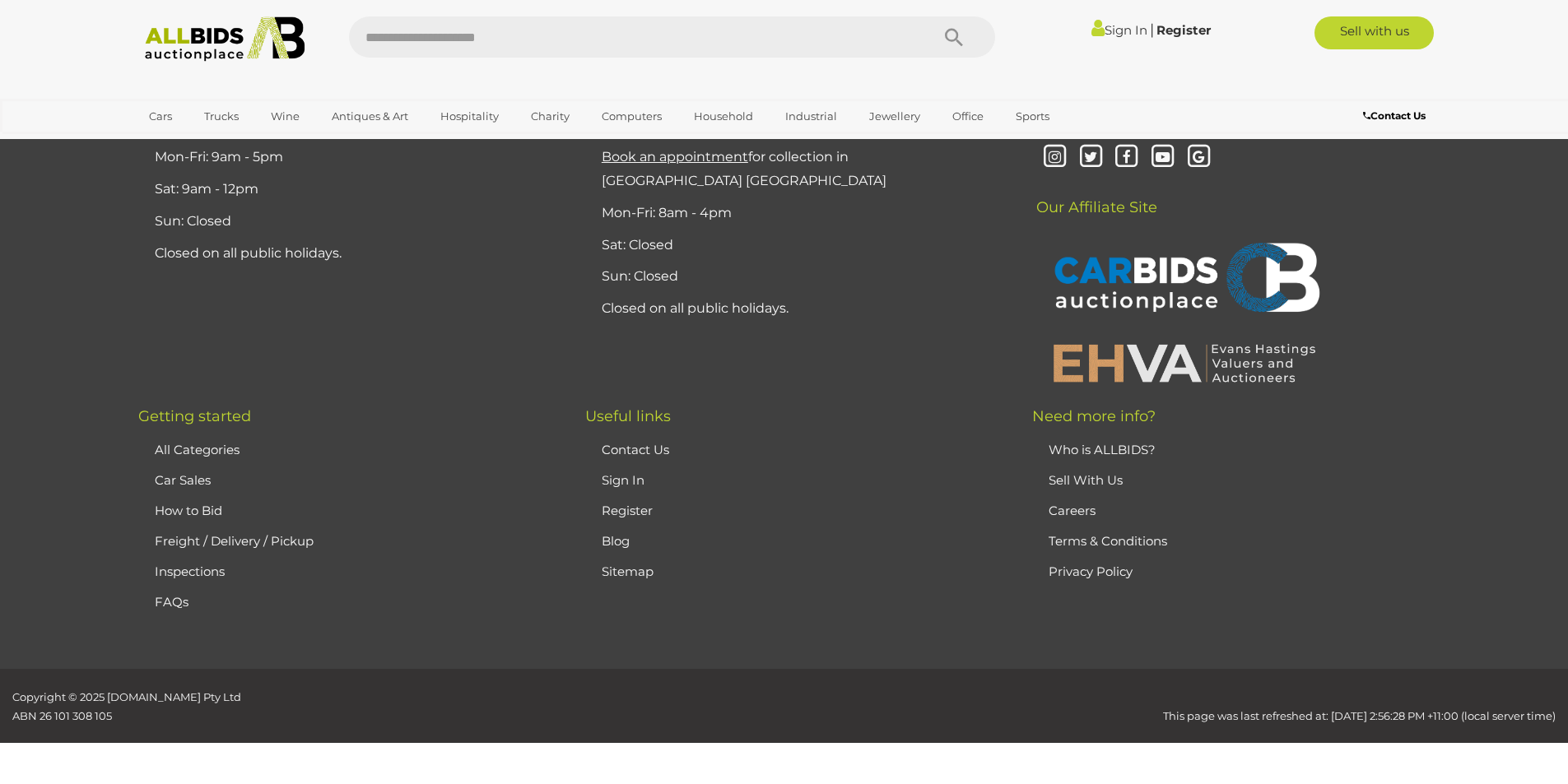
scroll to position [321, 0]
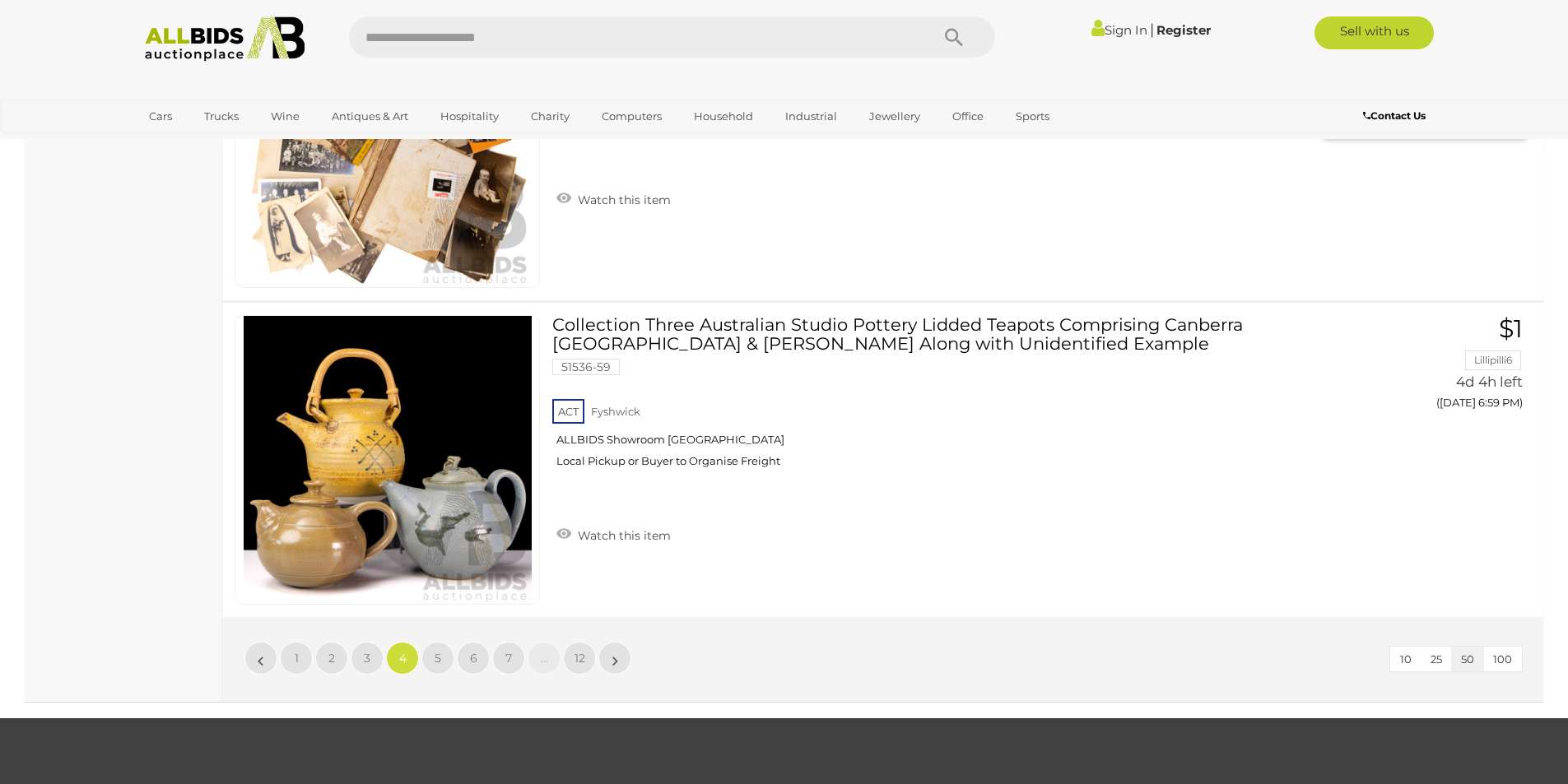
scroll to position [15866, 0]
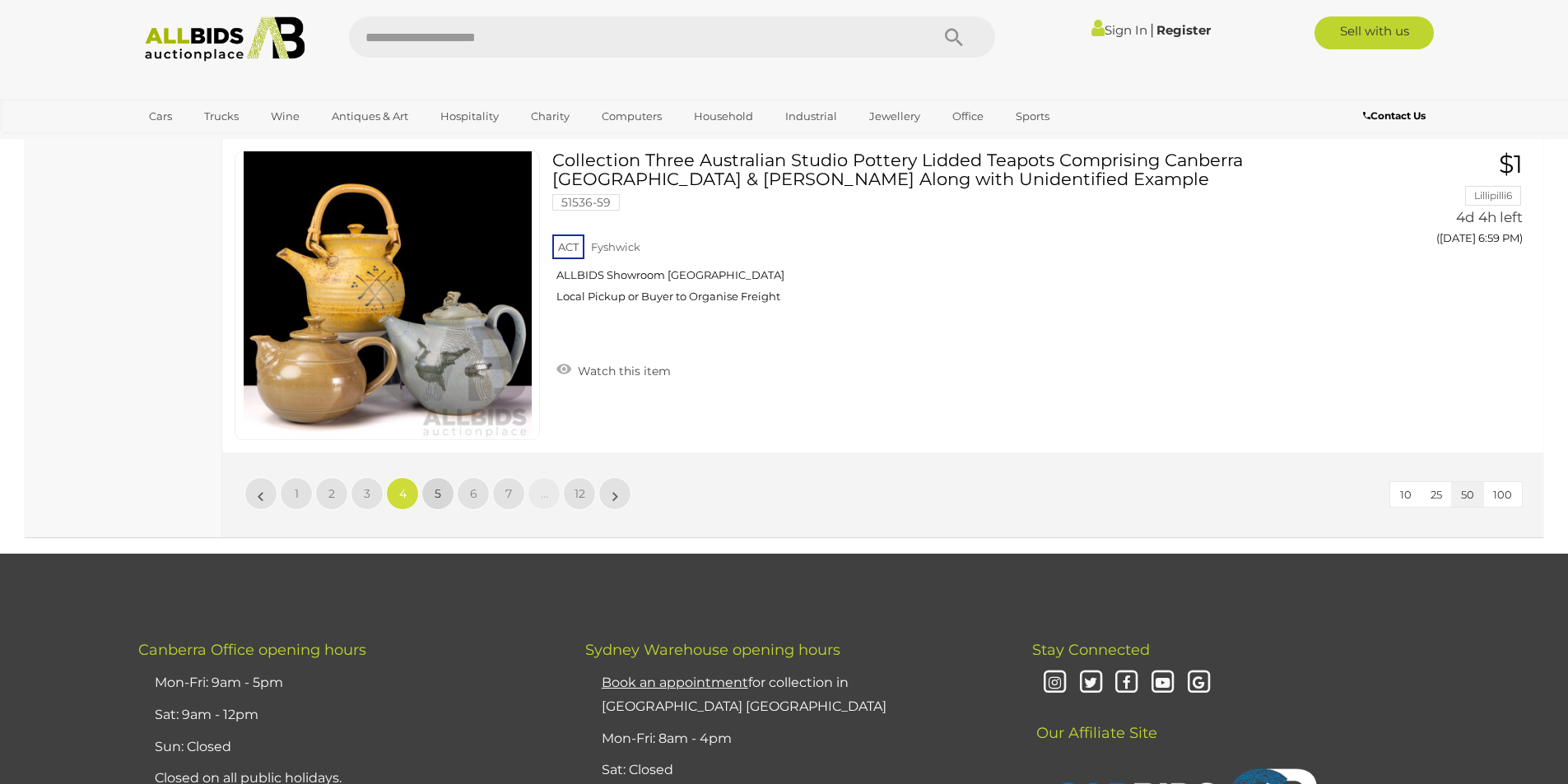
click at [433, 492] on link "5" at bounding box center [438, 494] width 33 height 33
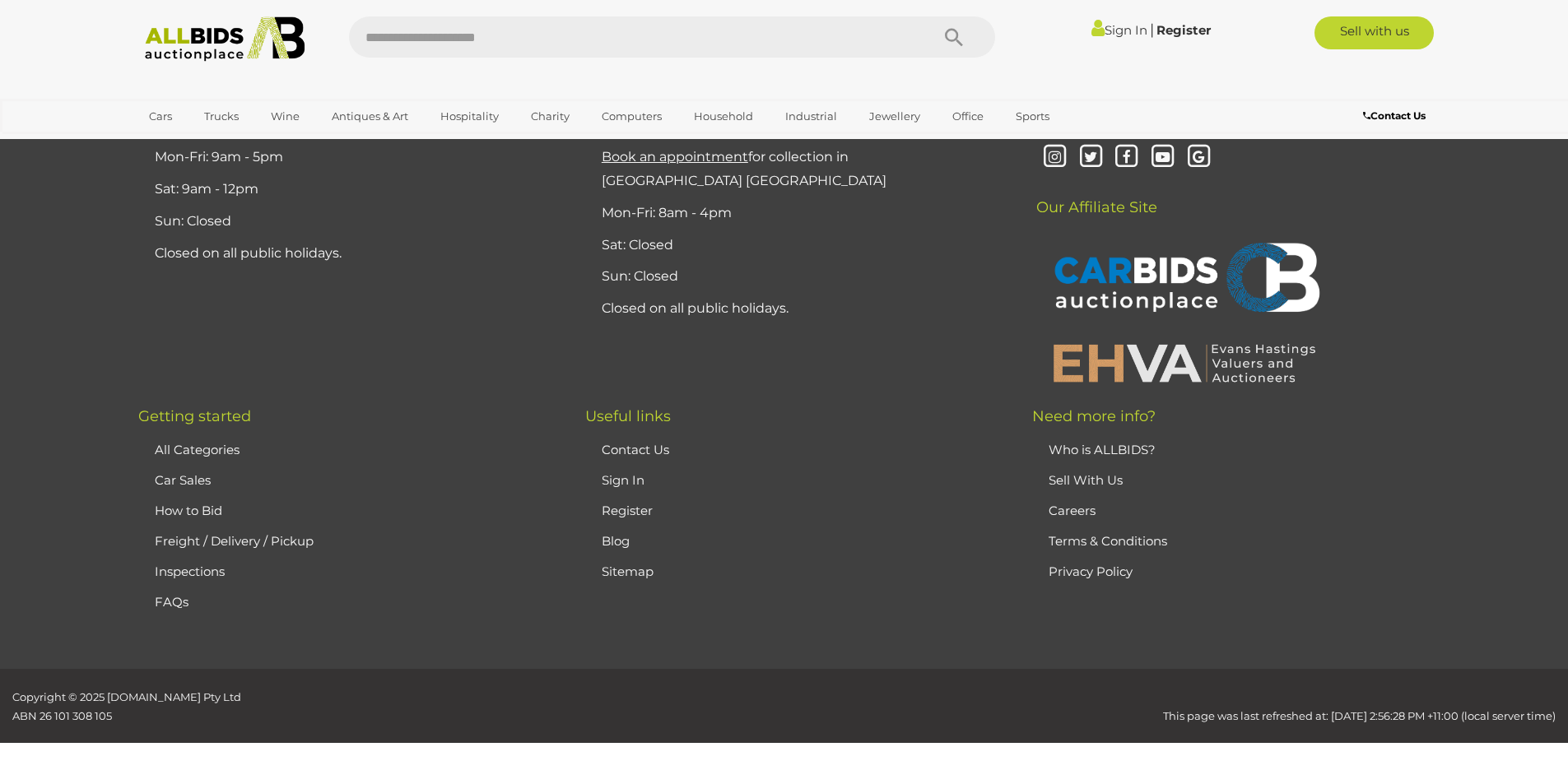
scroll to position [321, 0]
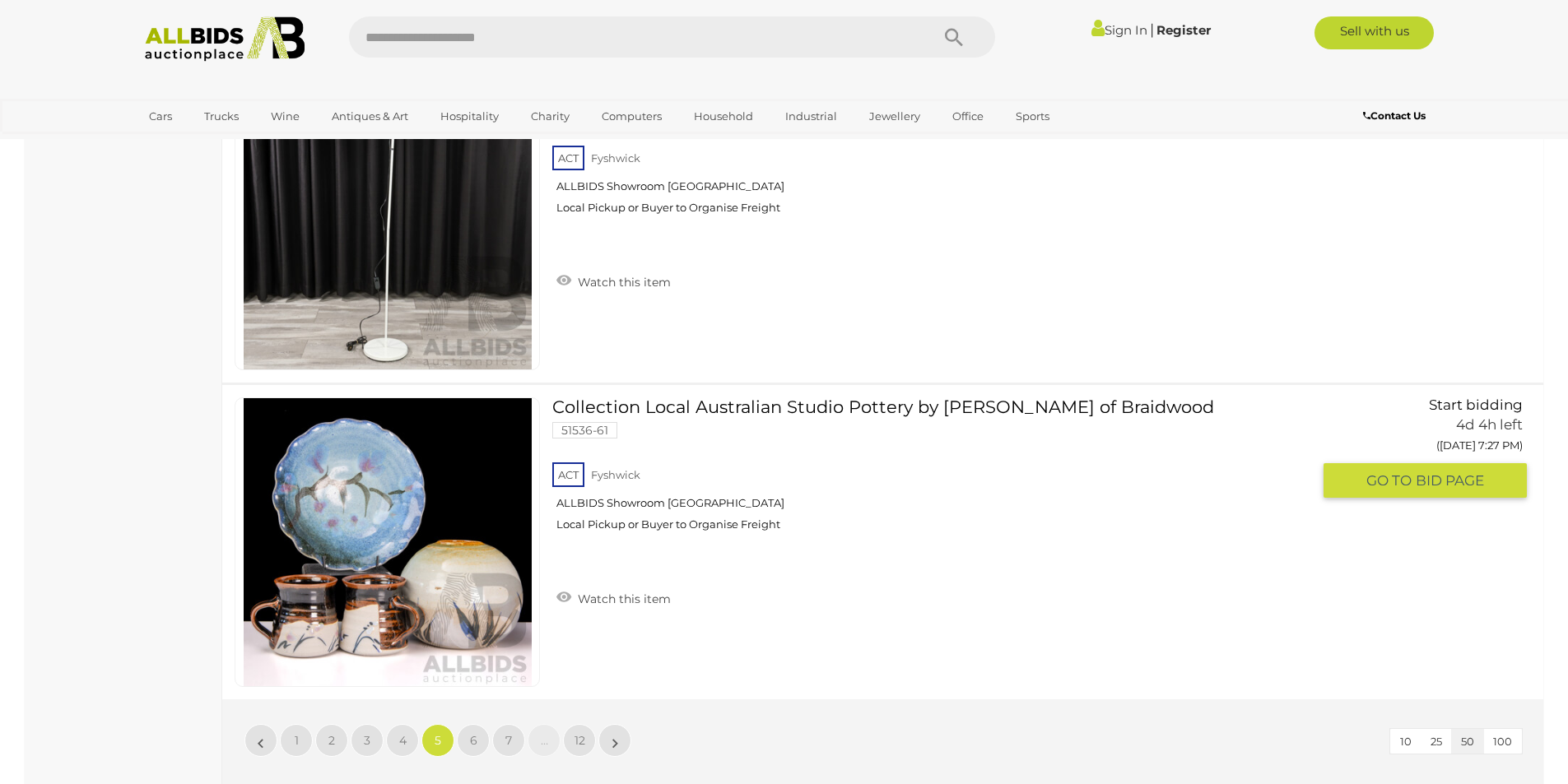
scroll to position [15866, 0]
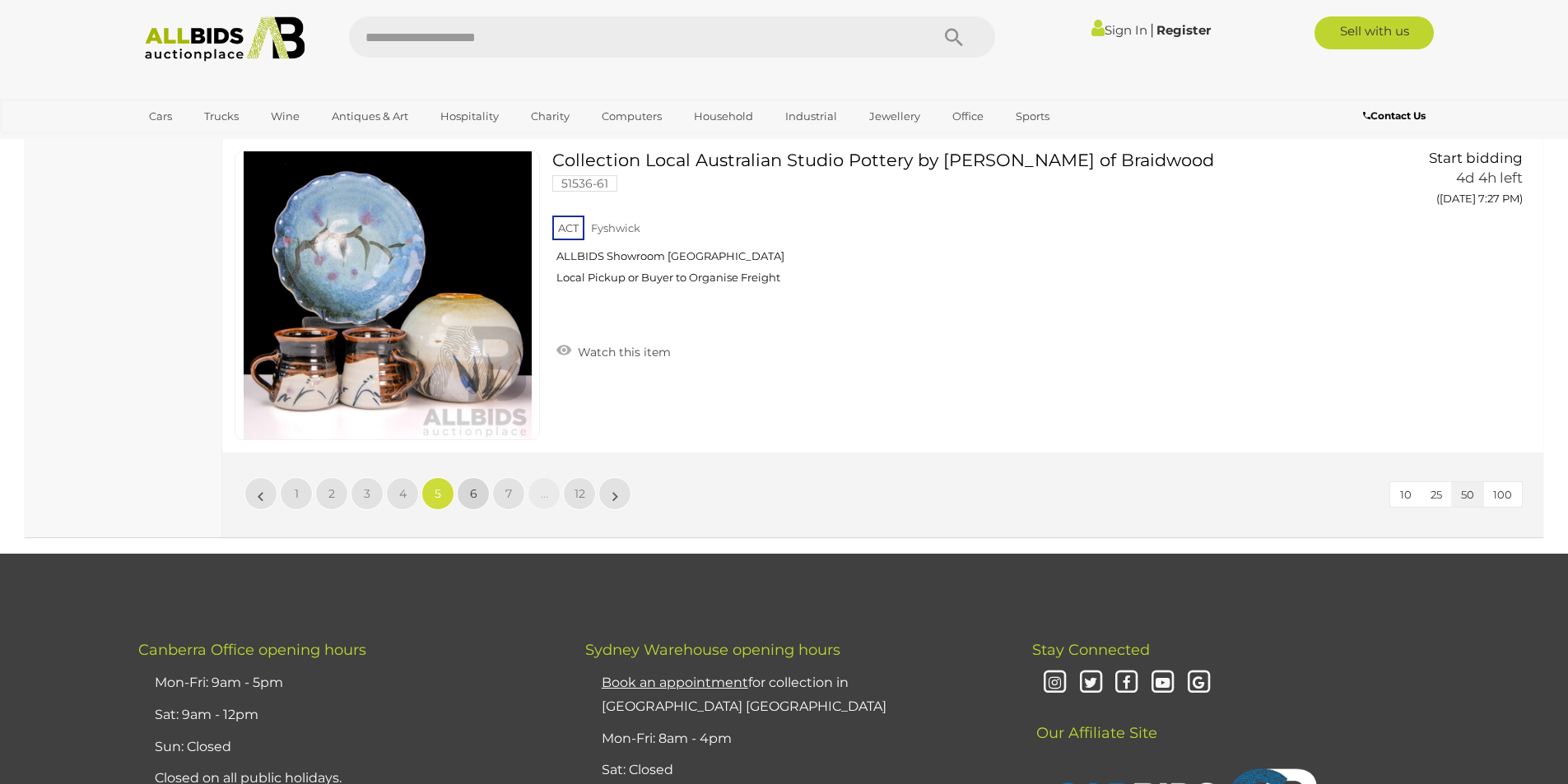
click at [474, 493] on span "6" at bounding box center [473, 493] width 8 height 15
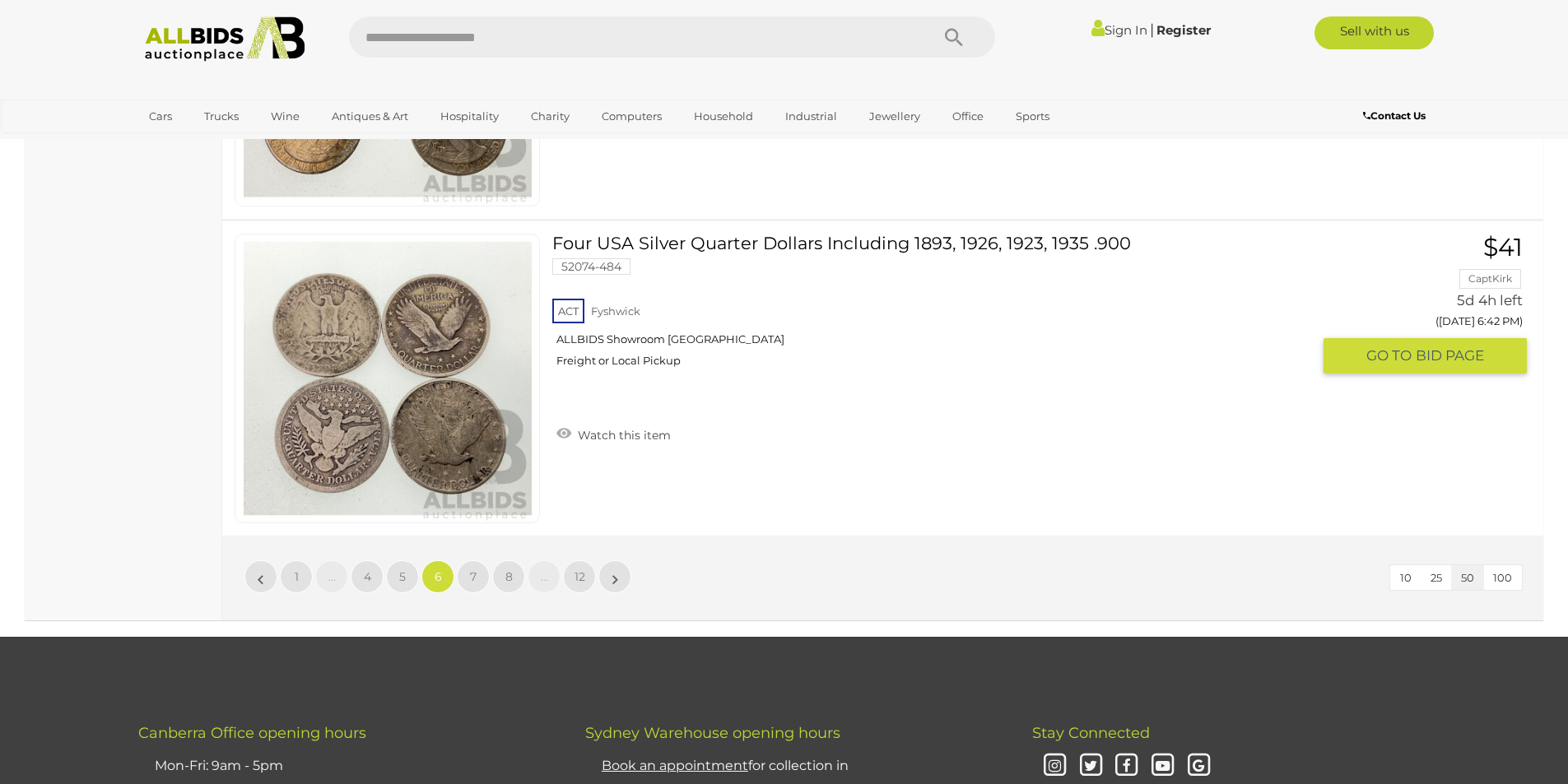
scroll to position [15784, 0]
click at [472, 569] on span "7" at bounding box center [473, 576] width 7 height 15
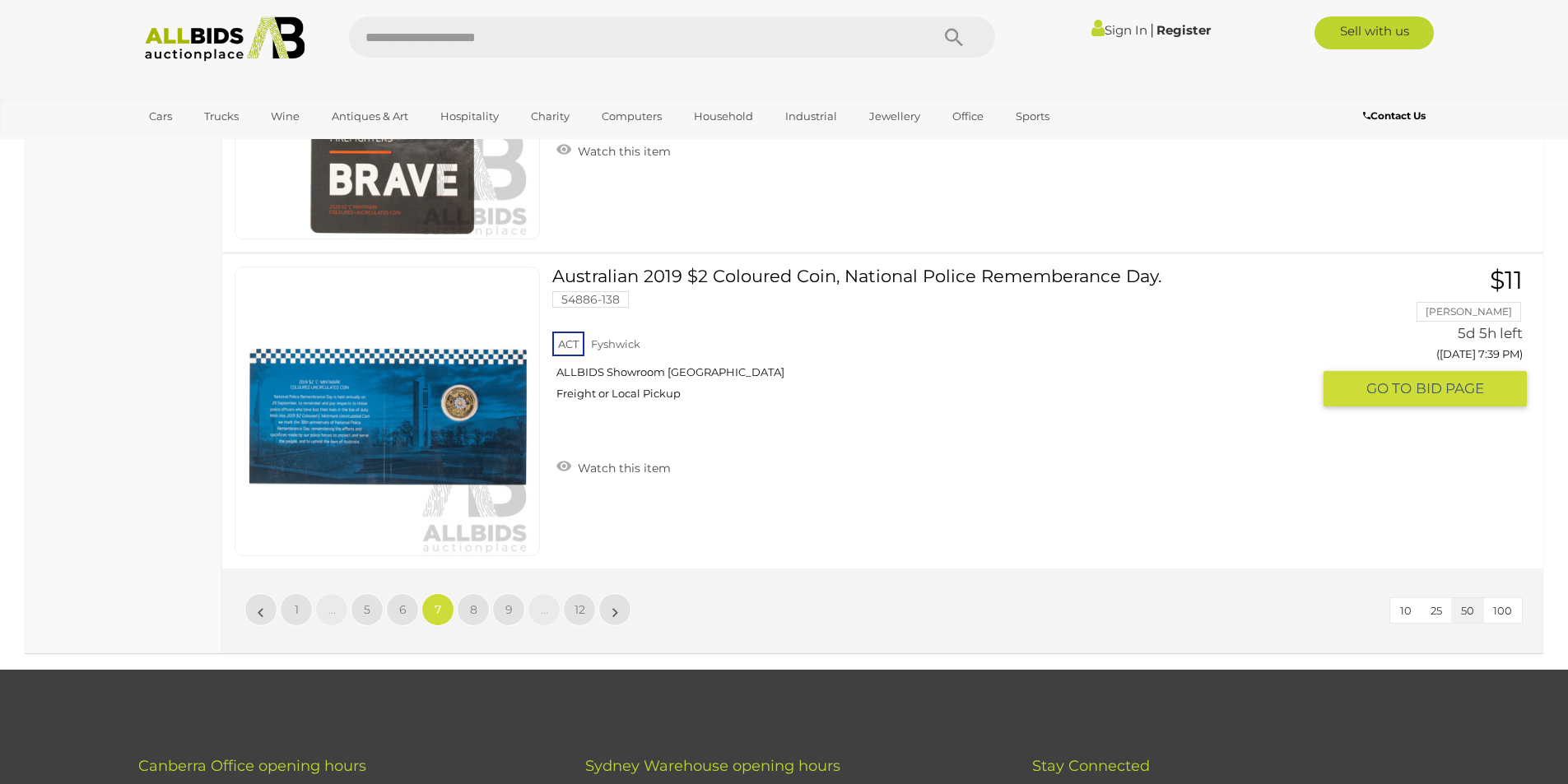
scroll to position [15784, 0]
